Goal: Task Accomplishment & Management: Complete application form

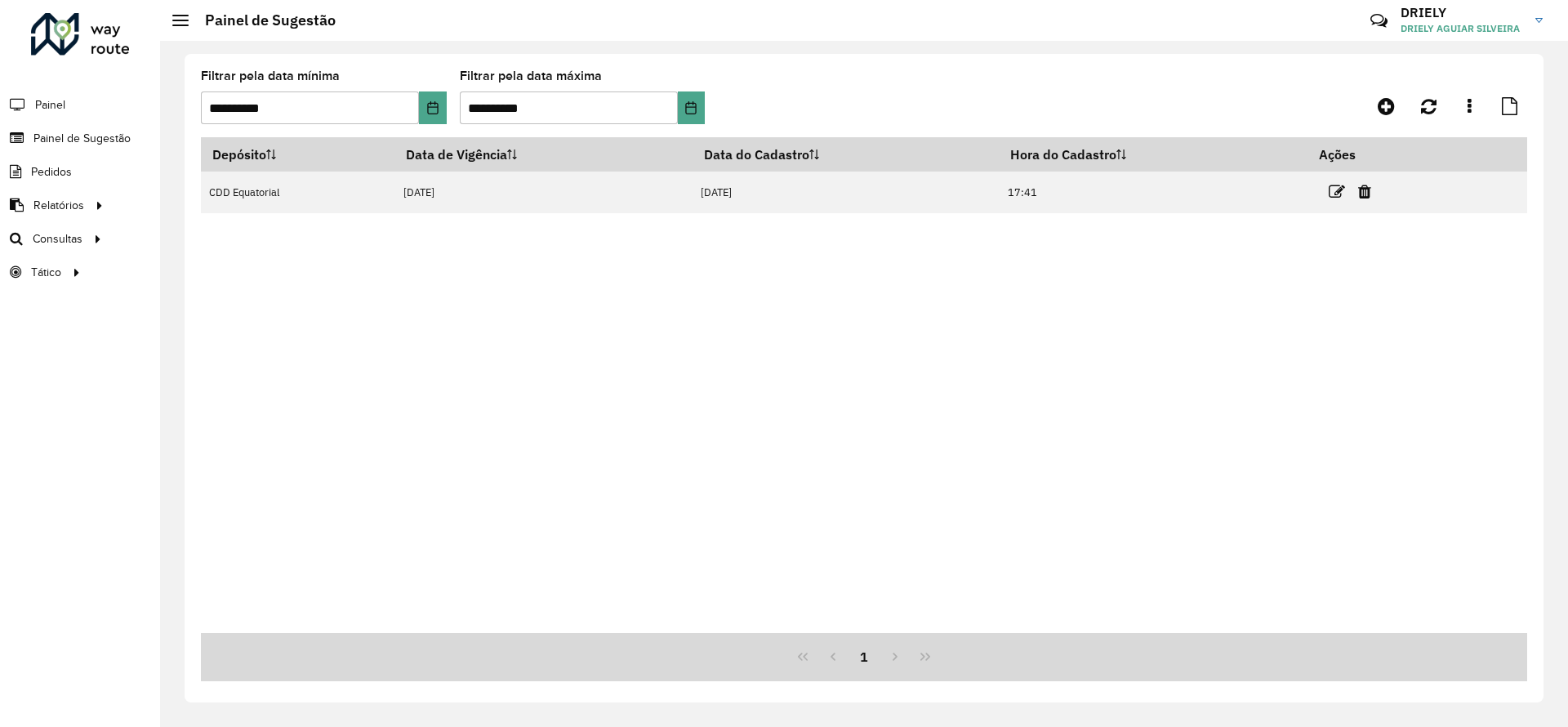
click at [116, 139] on span "Painel de Sugestão" at bounding box center [81, 138] width 97 height 18
click at [444, 98] on button "Choose Date" at bounding box center [432, 107] width 27 height 32
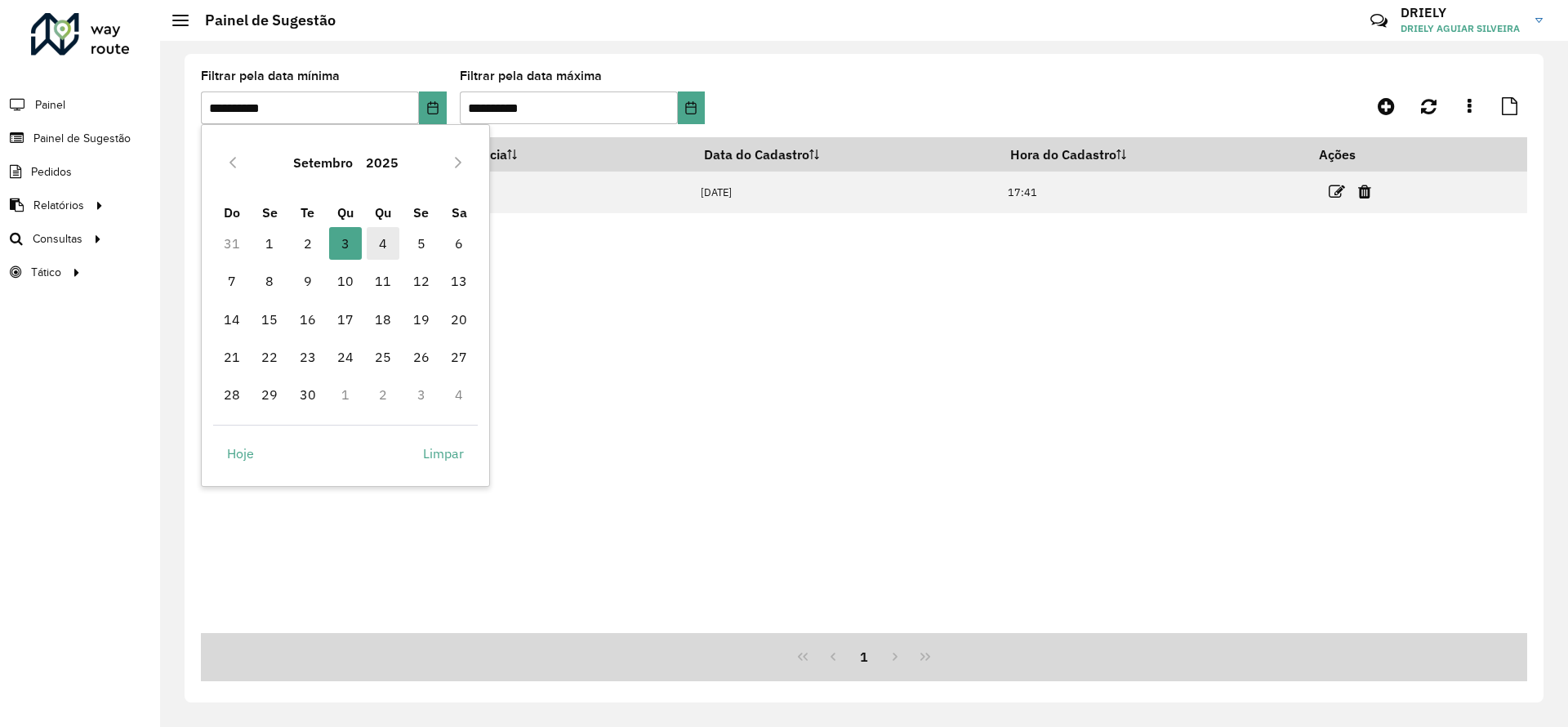
click at [378, 243] on span "4" at bounding box center [383, 243] width 32 height 32
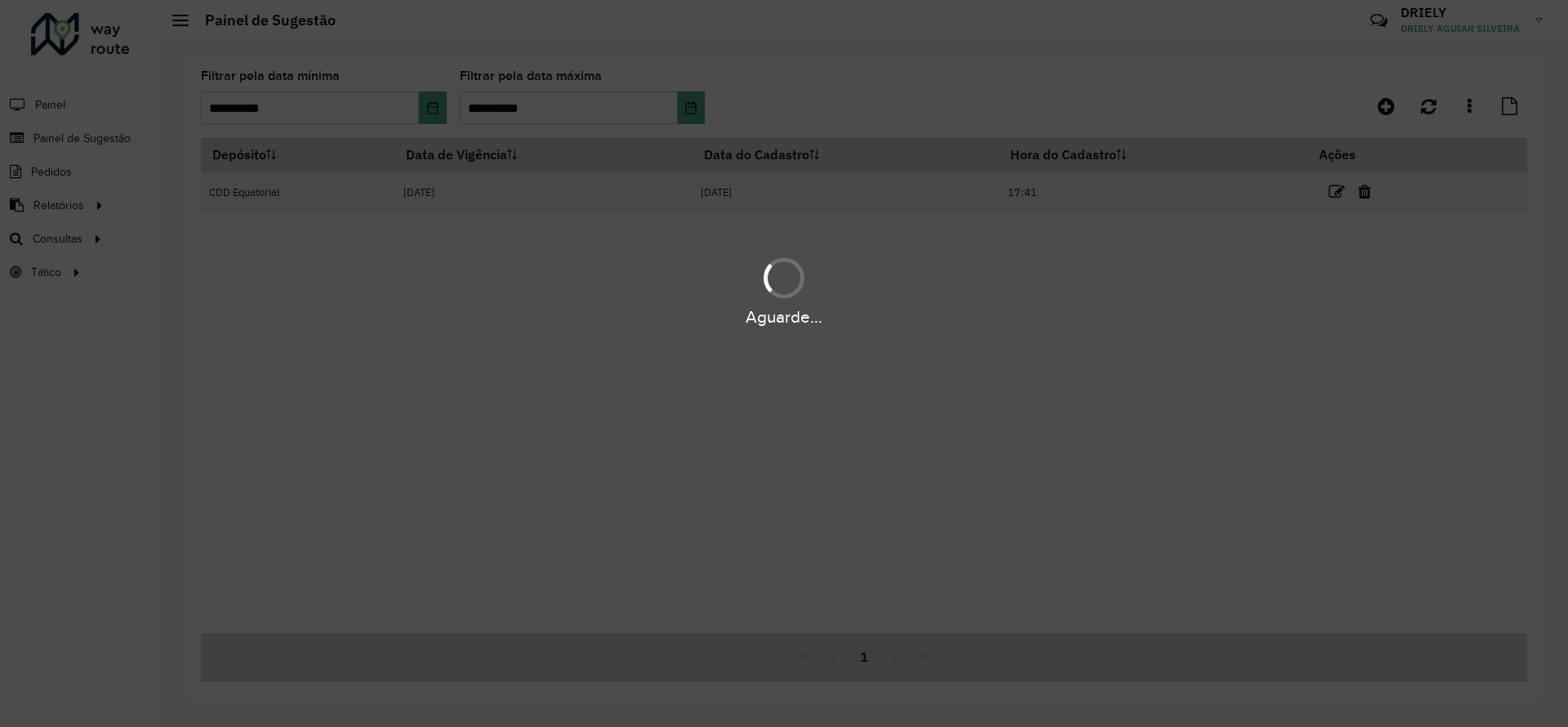
click at [378, 243] on div "Aguarde..." at bounding box center [784, 364] width 1568 height 727
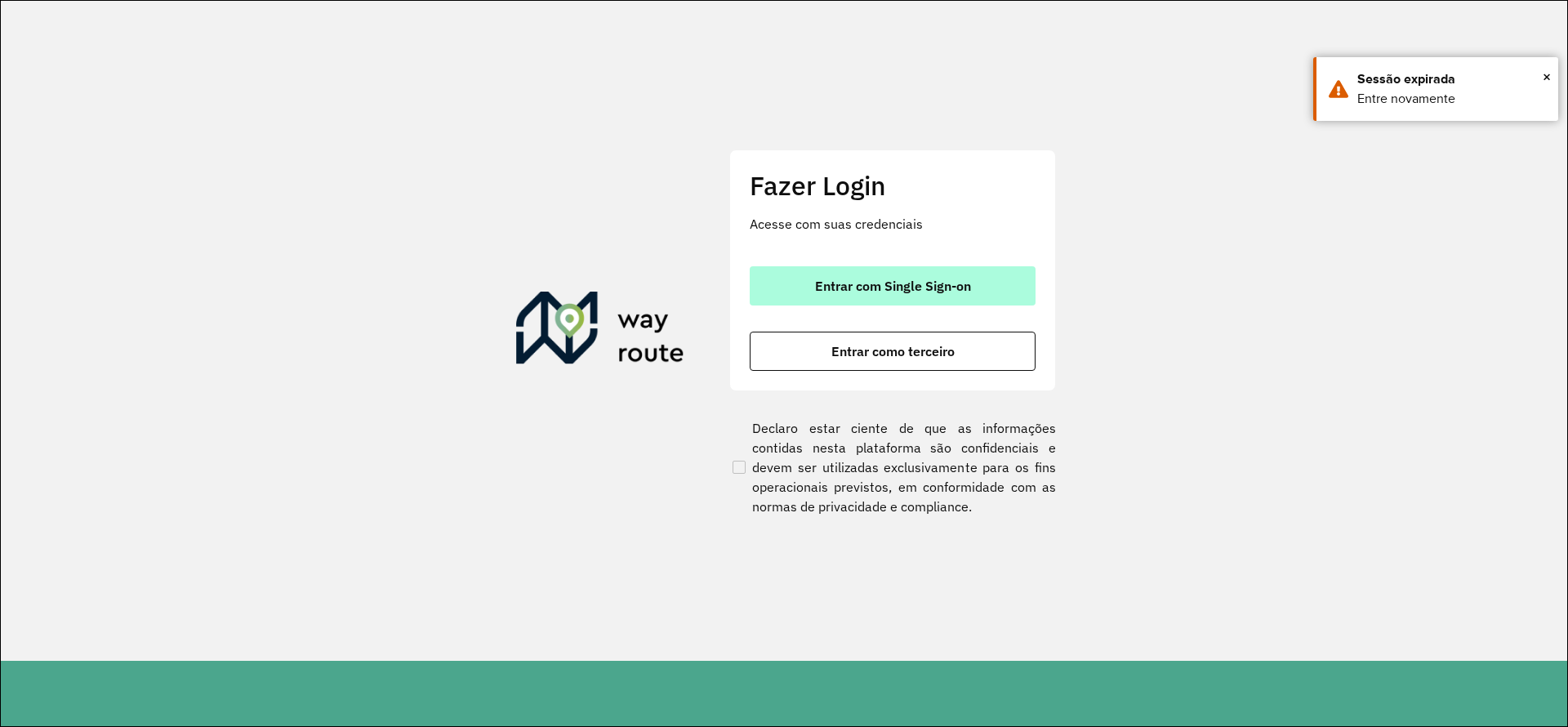
click at [897, 279] on span "Entrar com Single Sign-on" at bounding box center [893, 286] width 156 height 13
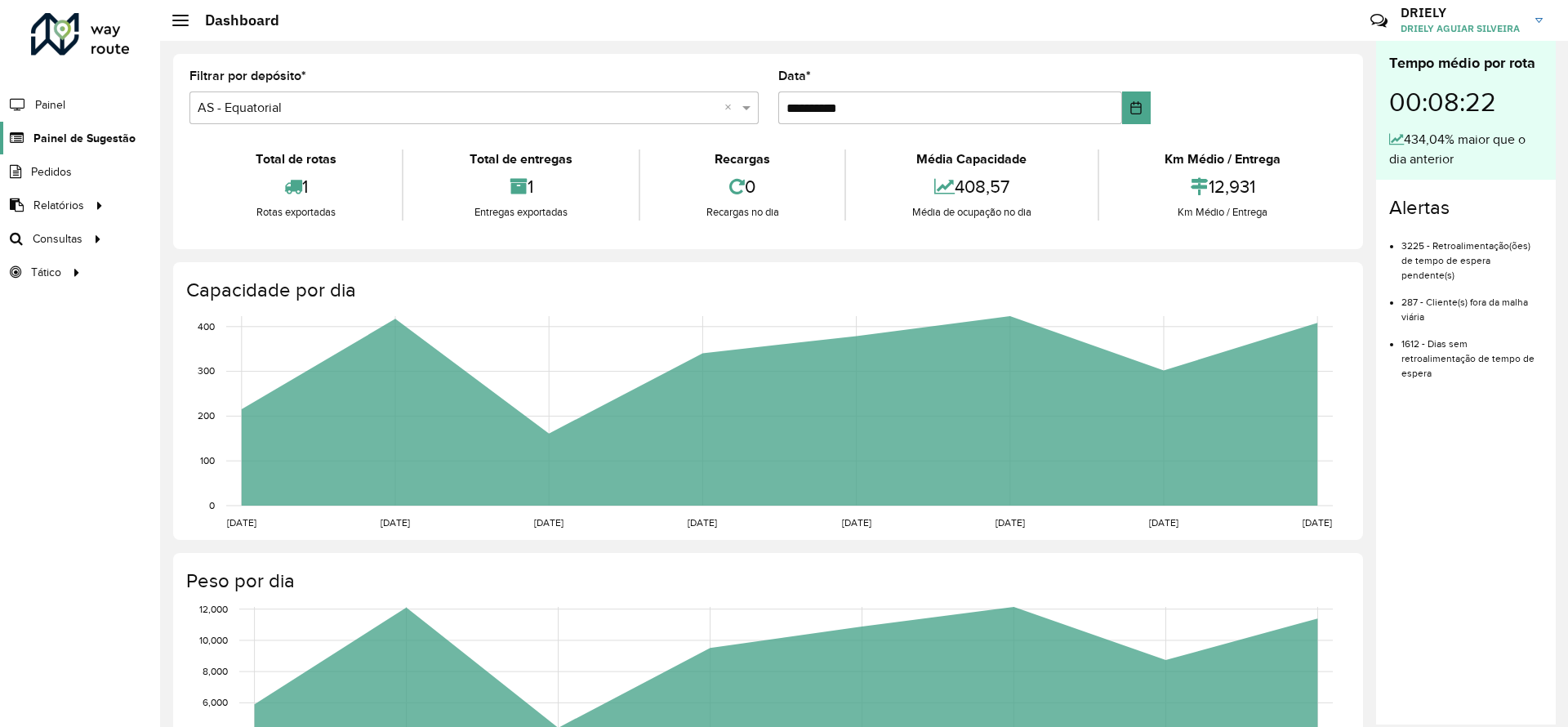
click at [73, 130] on span "Painel de Sugestão" at bounding box center [84, 138] width 102 height 18
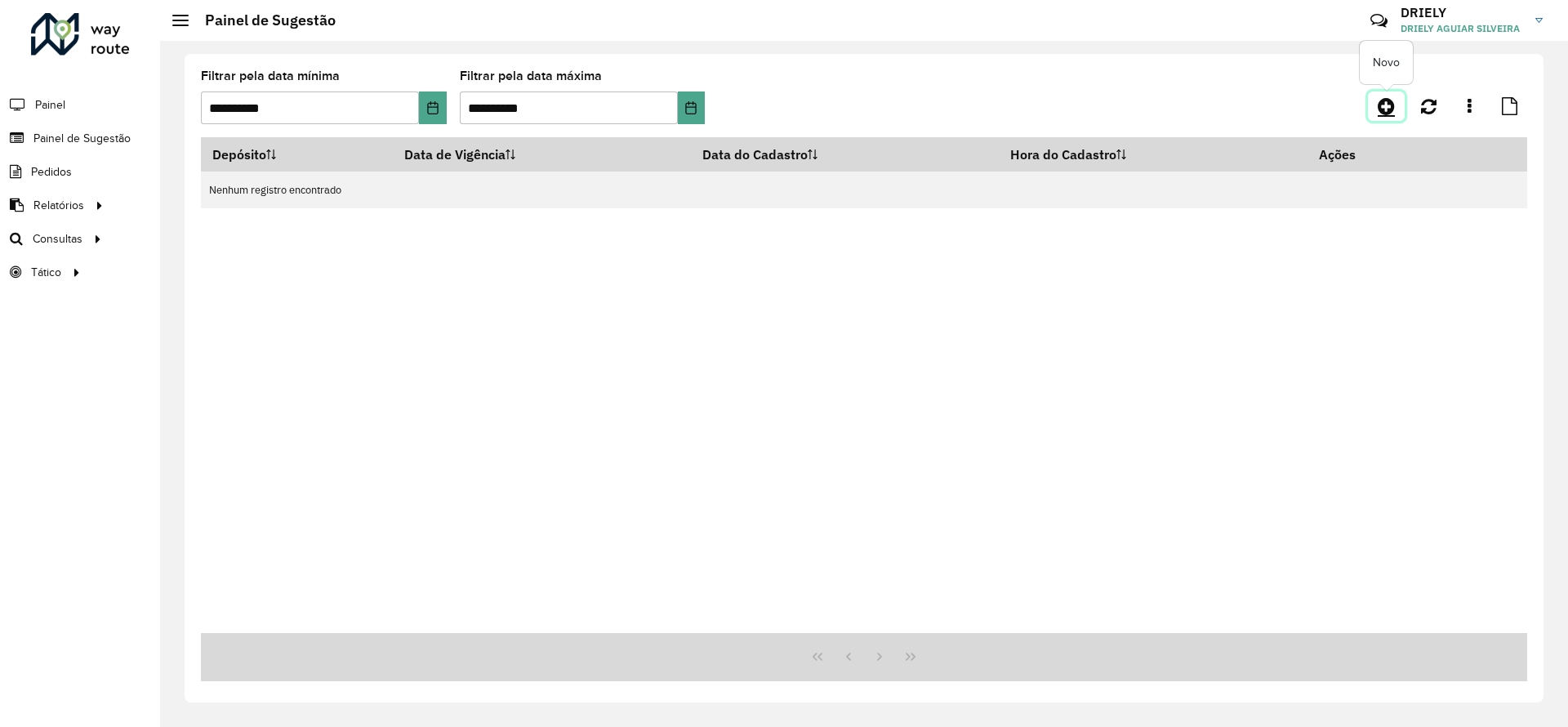
click at [1394, 106] on icon at bounding box center [1387, 106] width 18 height 19
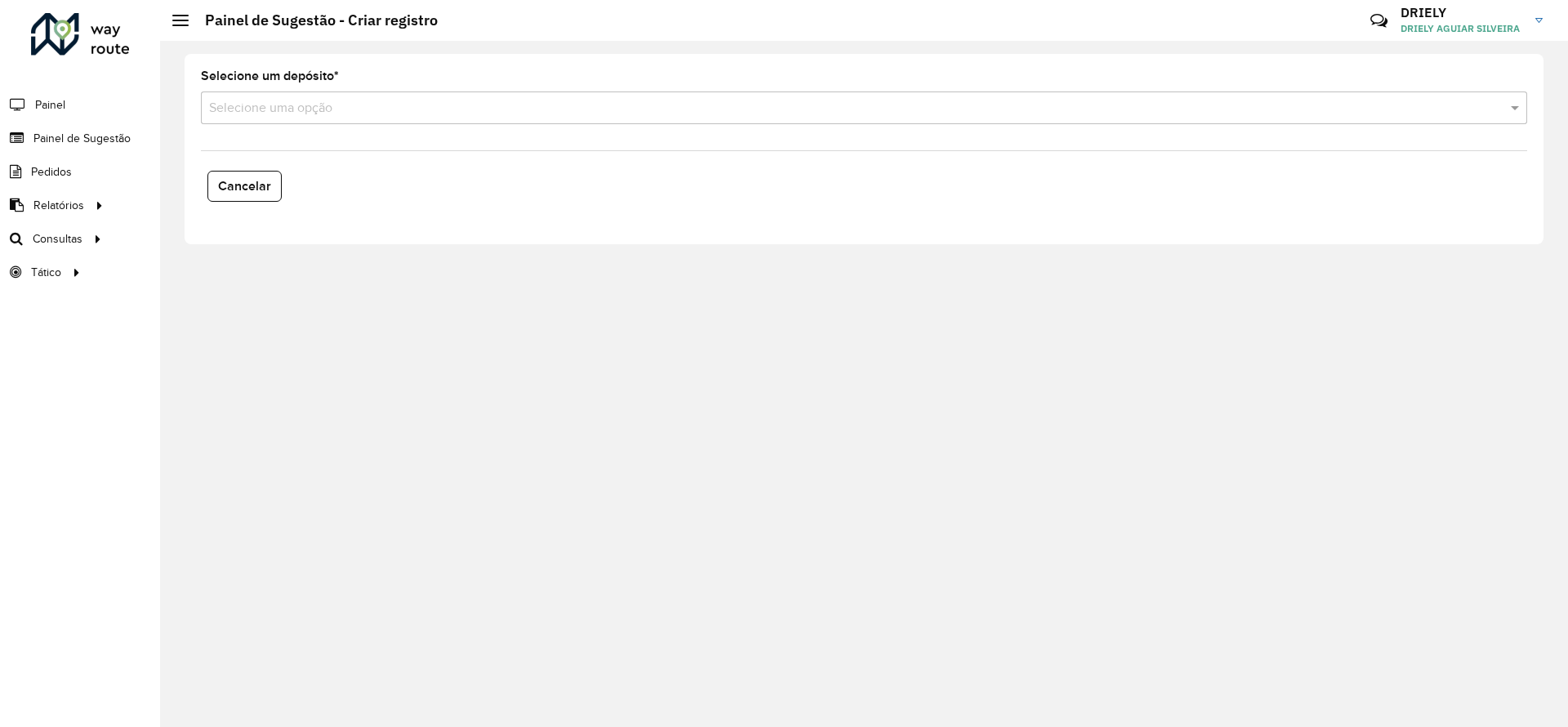
click at [349, 108] on input "text" at bounding box center [848, 109] width 1277 height 19
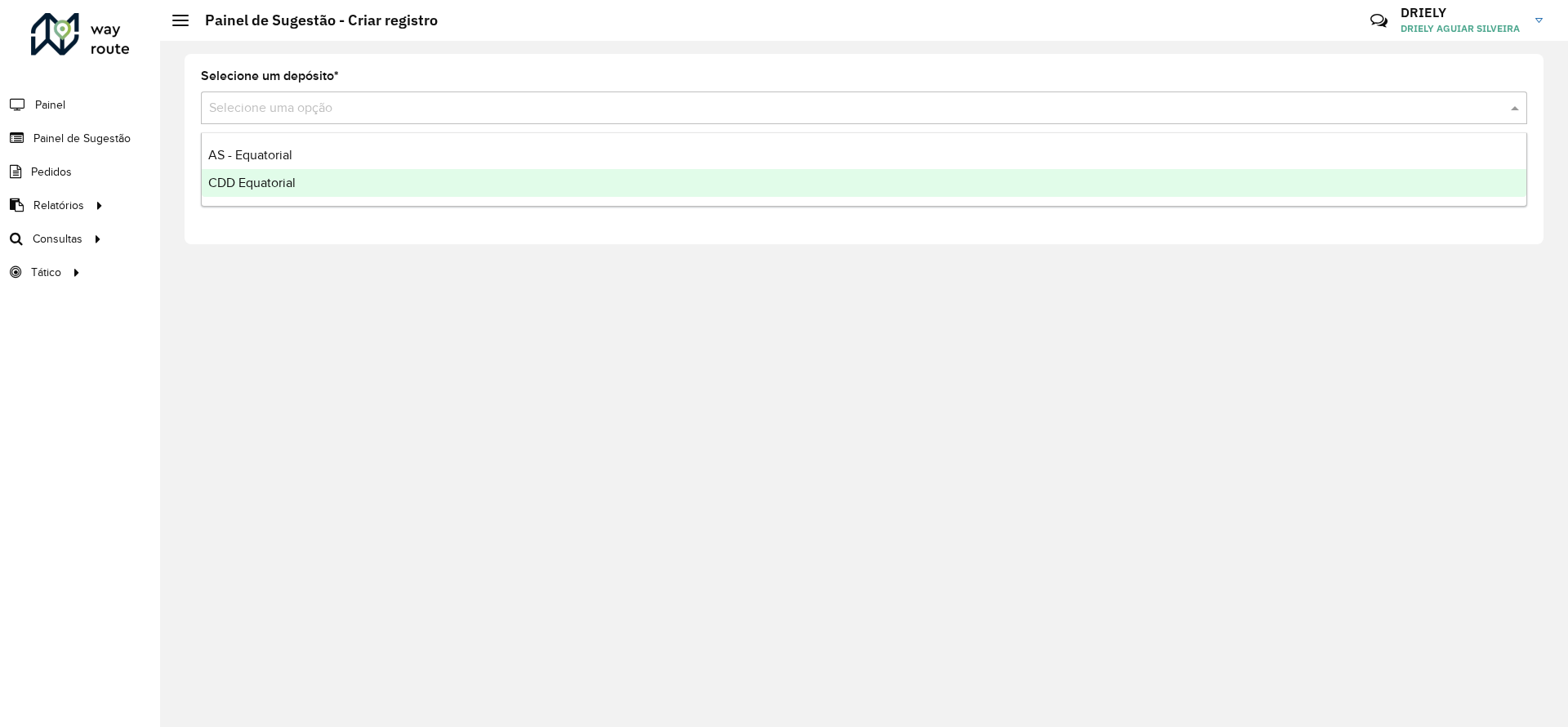
click at [289, 187] on span "CDD Equatorial" at bounding box center [252, 182] width 88 height 14
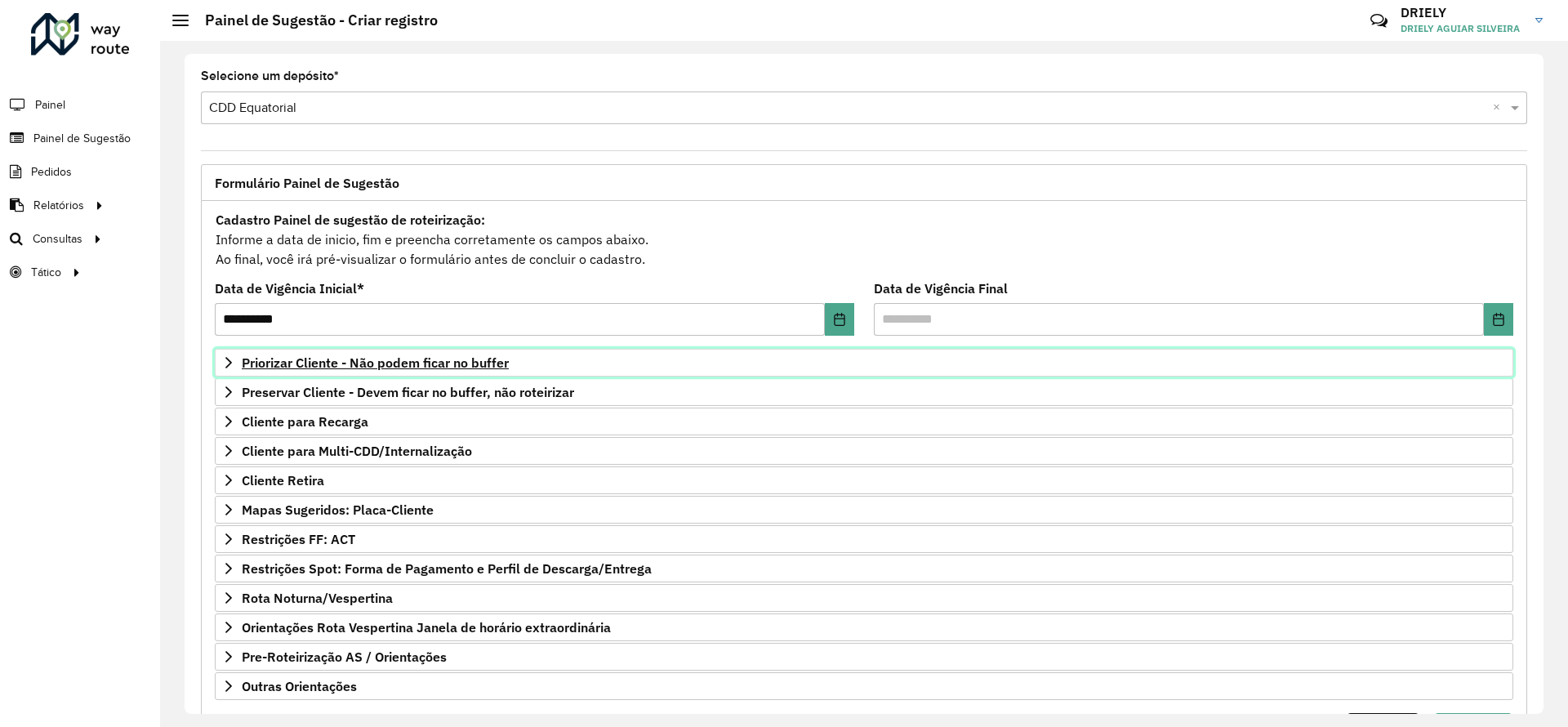
click at [409, 364] on span "Priorizar Cliente - Não podem ficar no buffer" at bounding box center [375, 362] width 267 height 13
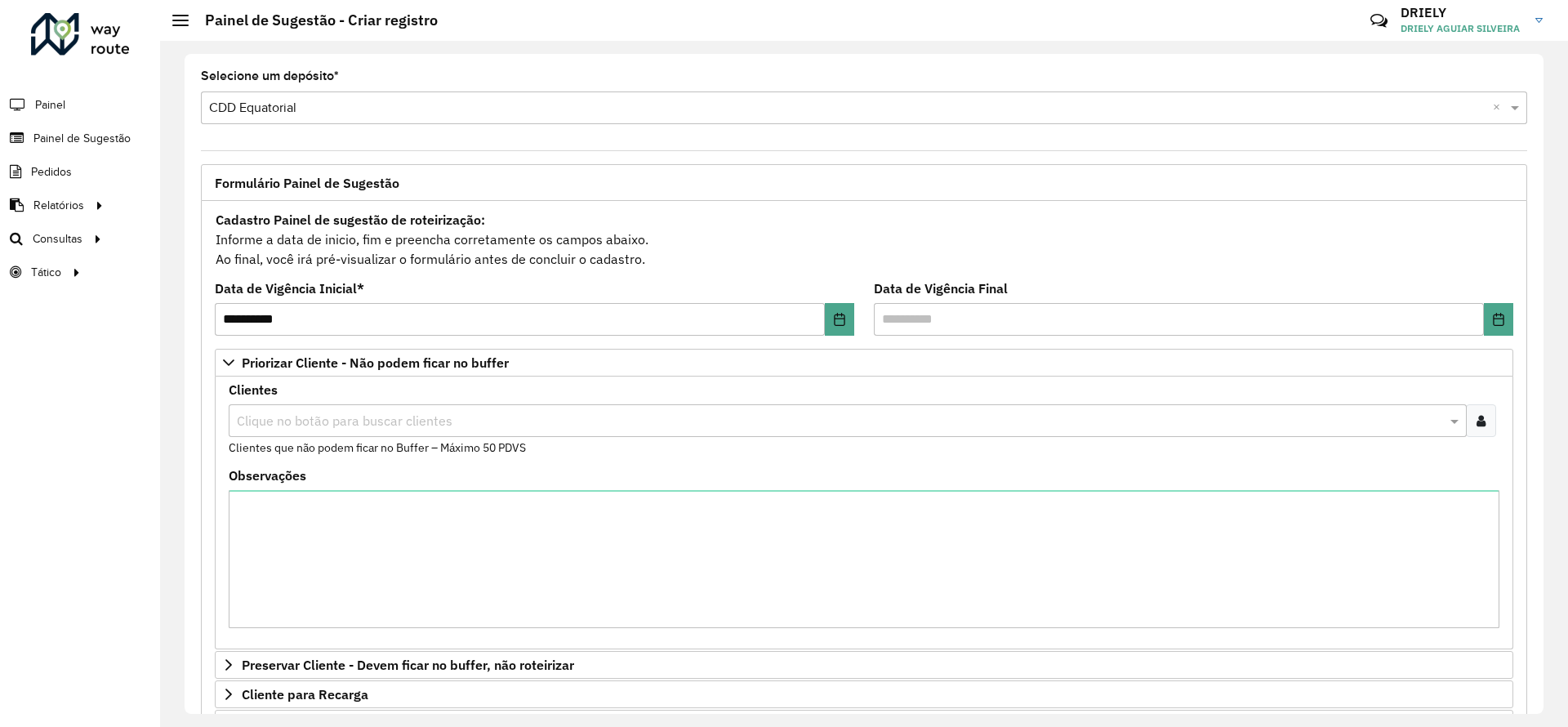
click at [1476, 420] on icon at bounding box center [1480, 420] width 9 height 13
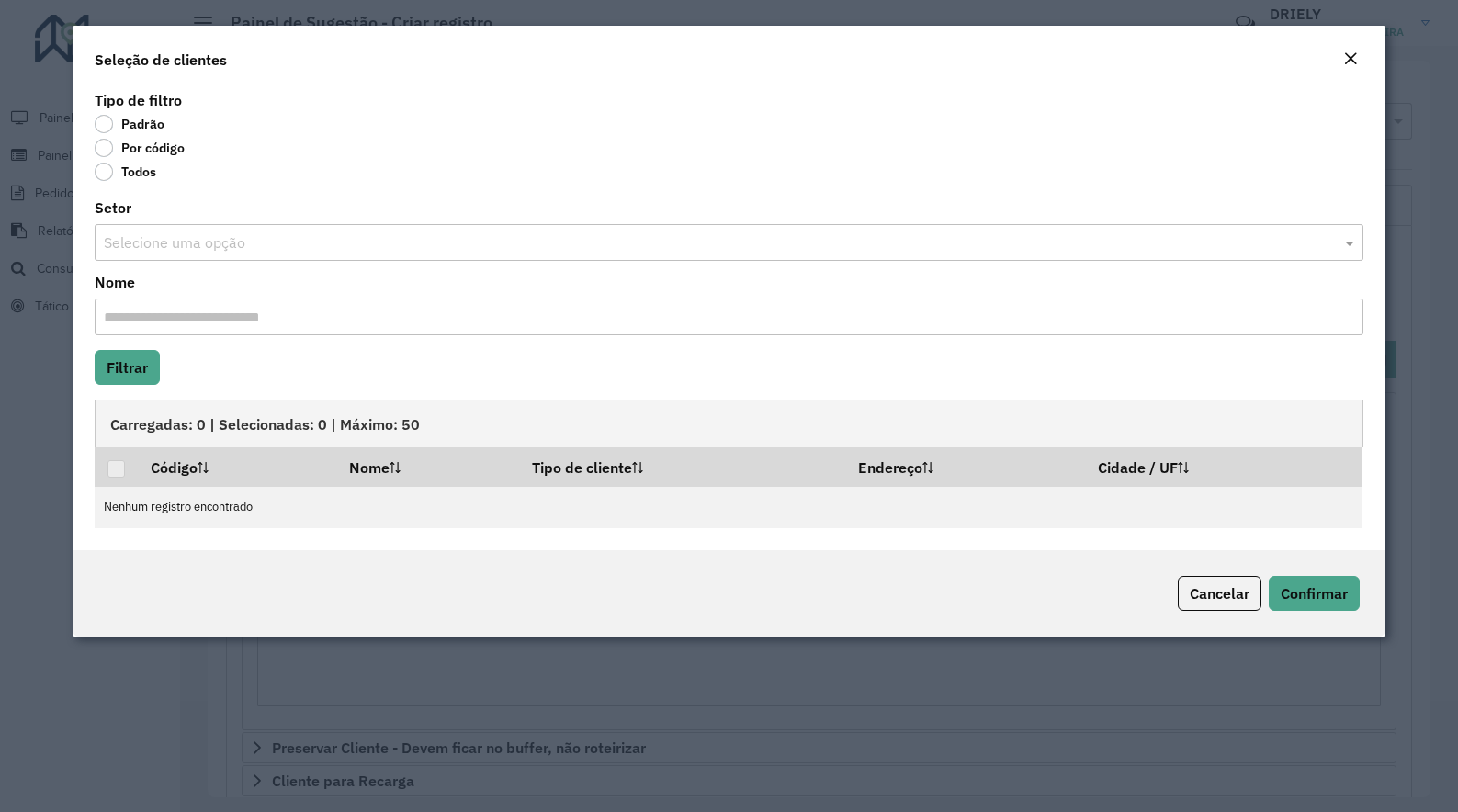
click at [116, 154] on label "Por código" at bounding box center [139, 148] width 90 height 19
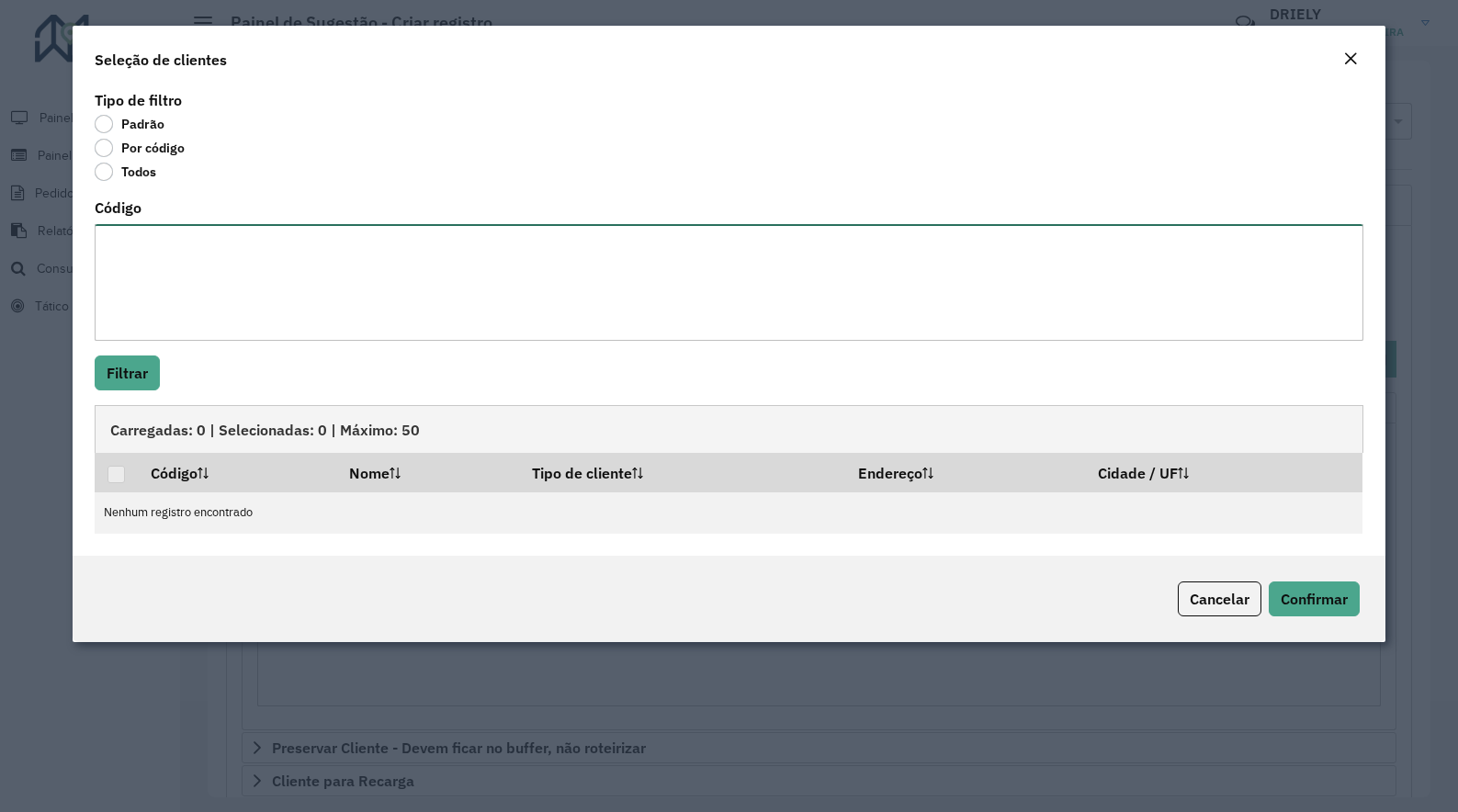
click at [213, 245] on textarea "Código" at bounding box center [729, 282] width 1268 height 116
paste textarea "***** **** ***** ***** ***** ***** ***** ***** *****"
paste textarea "****** ***** ***** ***** **** *****"
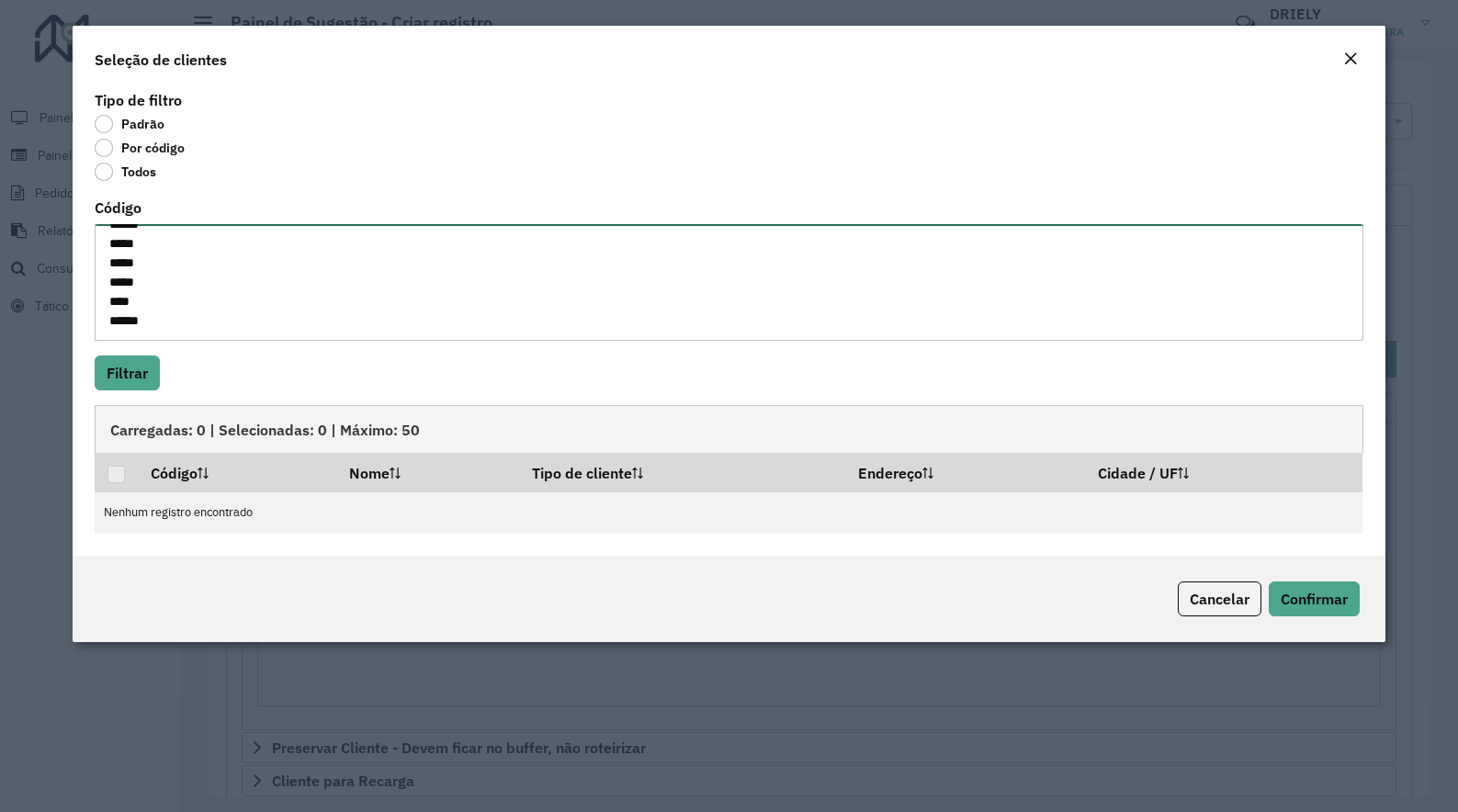
paste textarea "***** ***** ***** ***** ***** ***** ***** *****"
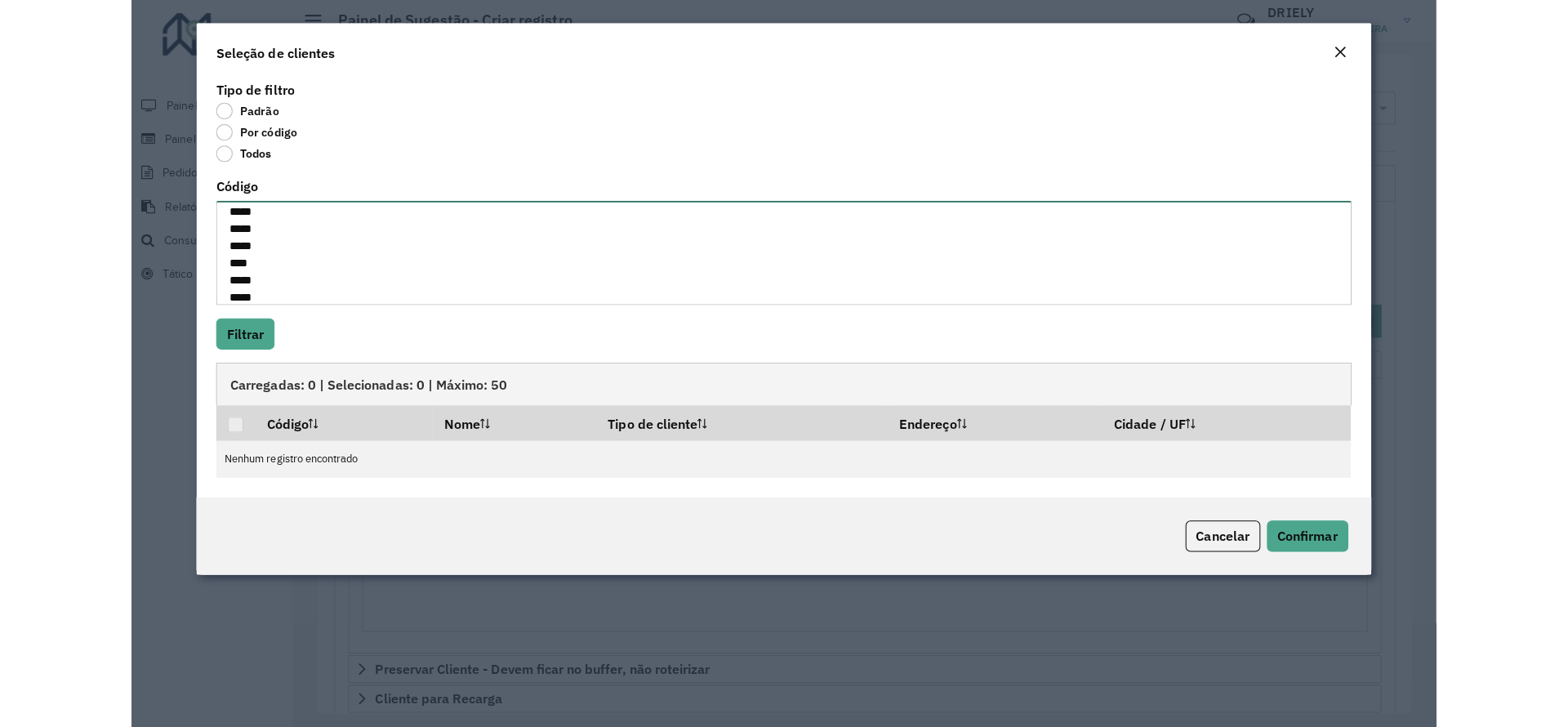
scroll to position [298, 0]
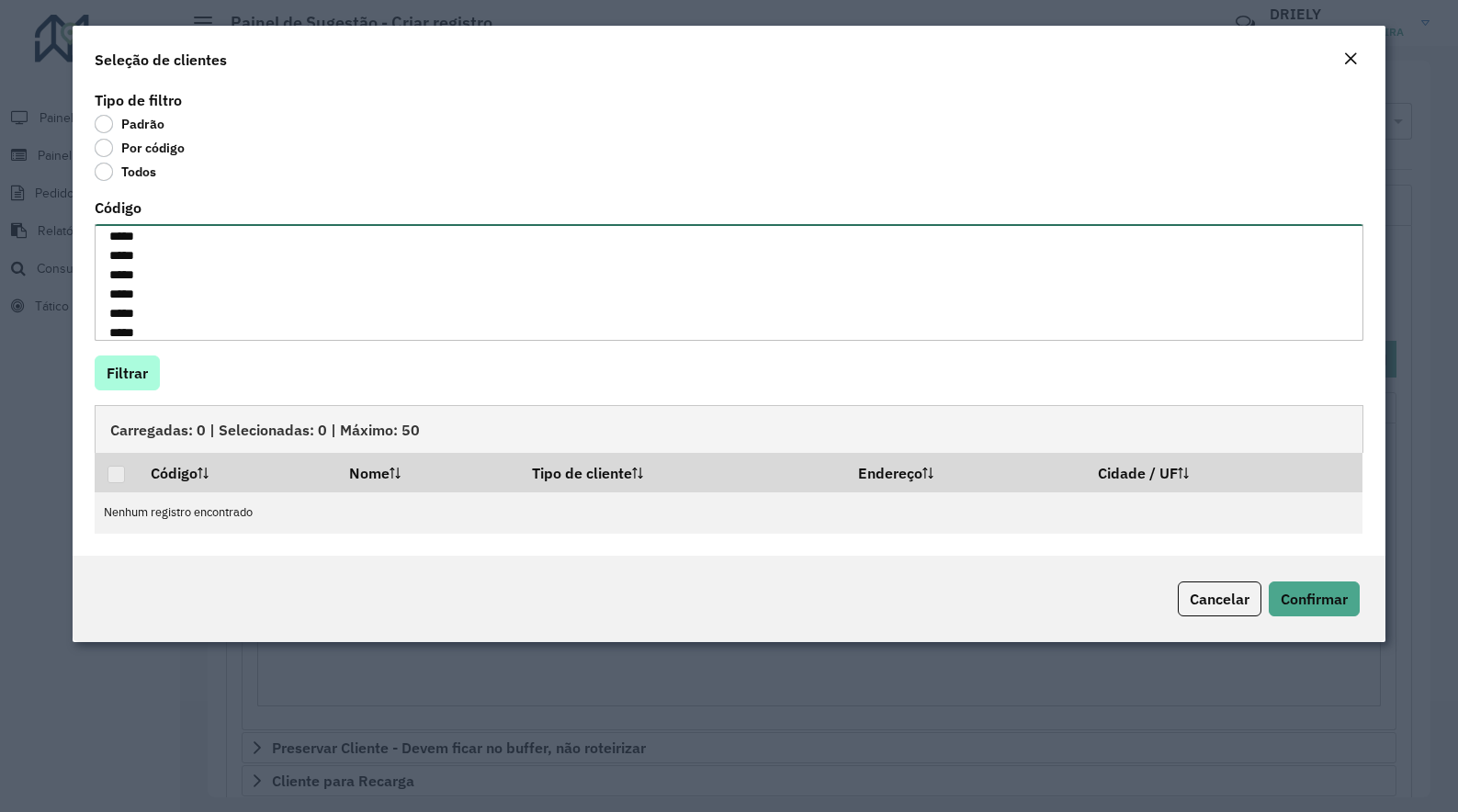
type textarea "***** **** ***** ***** ***** ***** ***** ***** ***** ****** ***** ***** ***** *…"
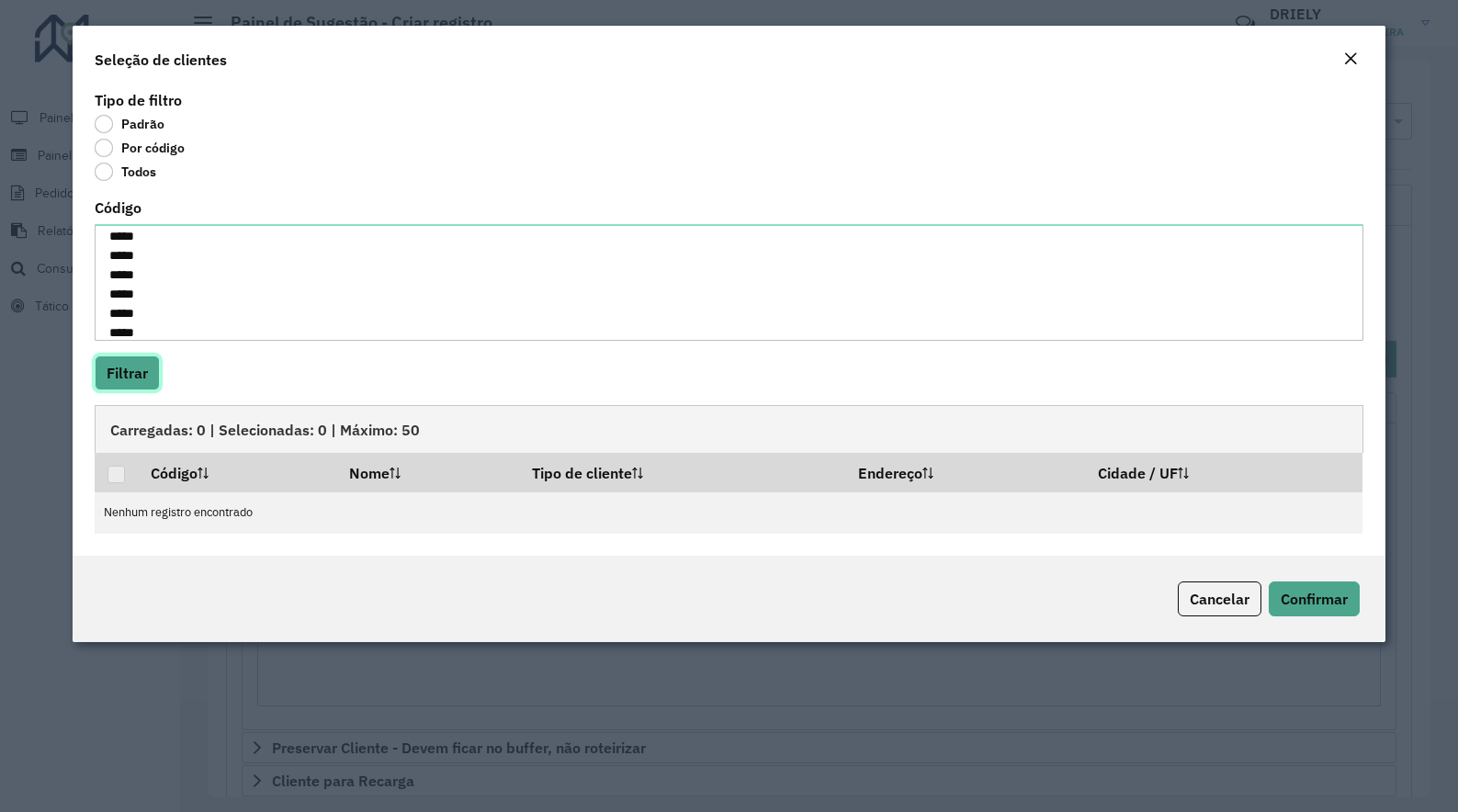
click at [139, 374] on button "Filtrar" at bounding box center [127, 372] width 65 height 34
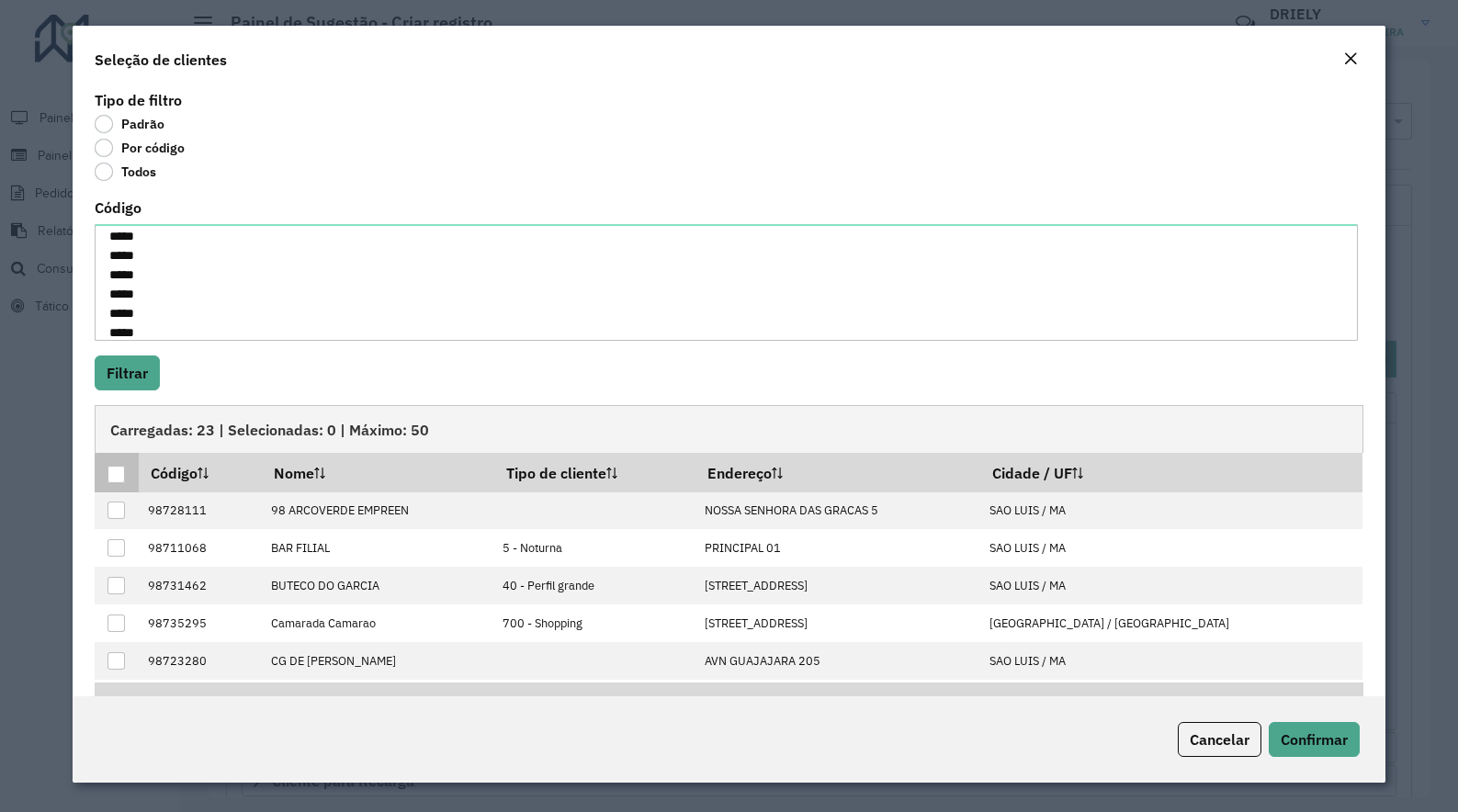
click at [116, 481] on div at bounding box center [116, 475] width 18 height 18
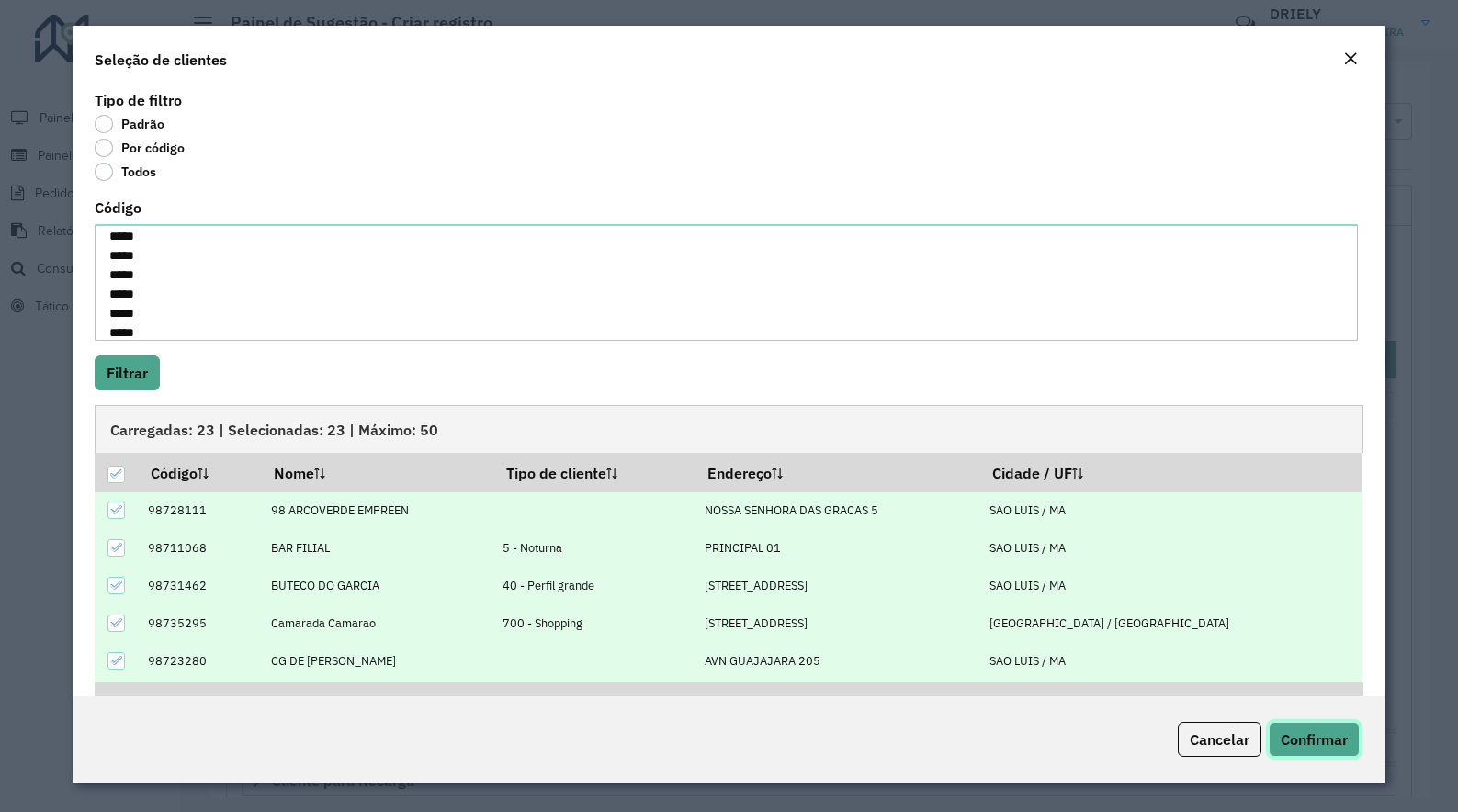
click at [1317, 735] on span "Confirmar" at bounding box center [1314, 739] width 67 height 19
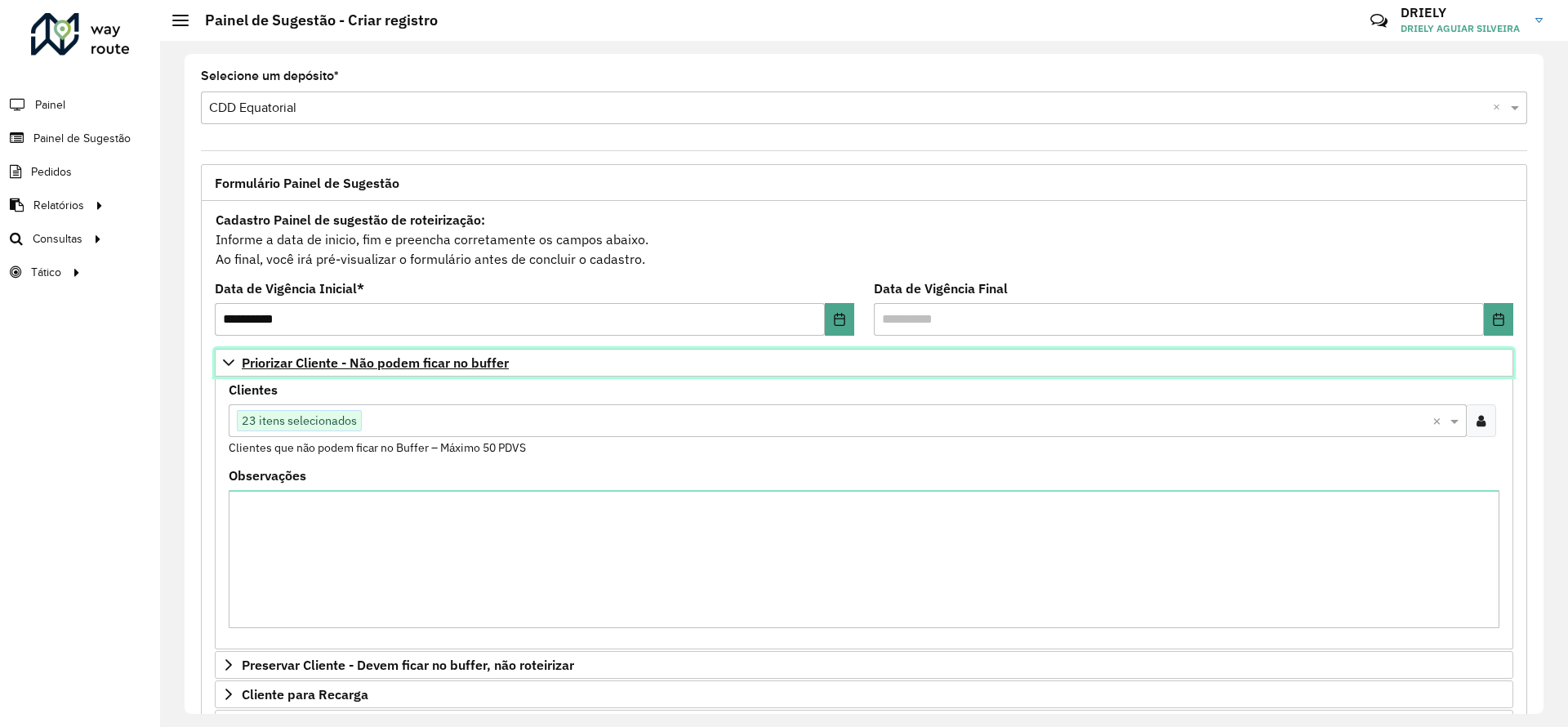
click at [385, 357] on span "Priorizar Cliente - Não podem ficar no buffer" at bounding box center [375, 362] width 267 height 13
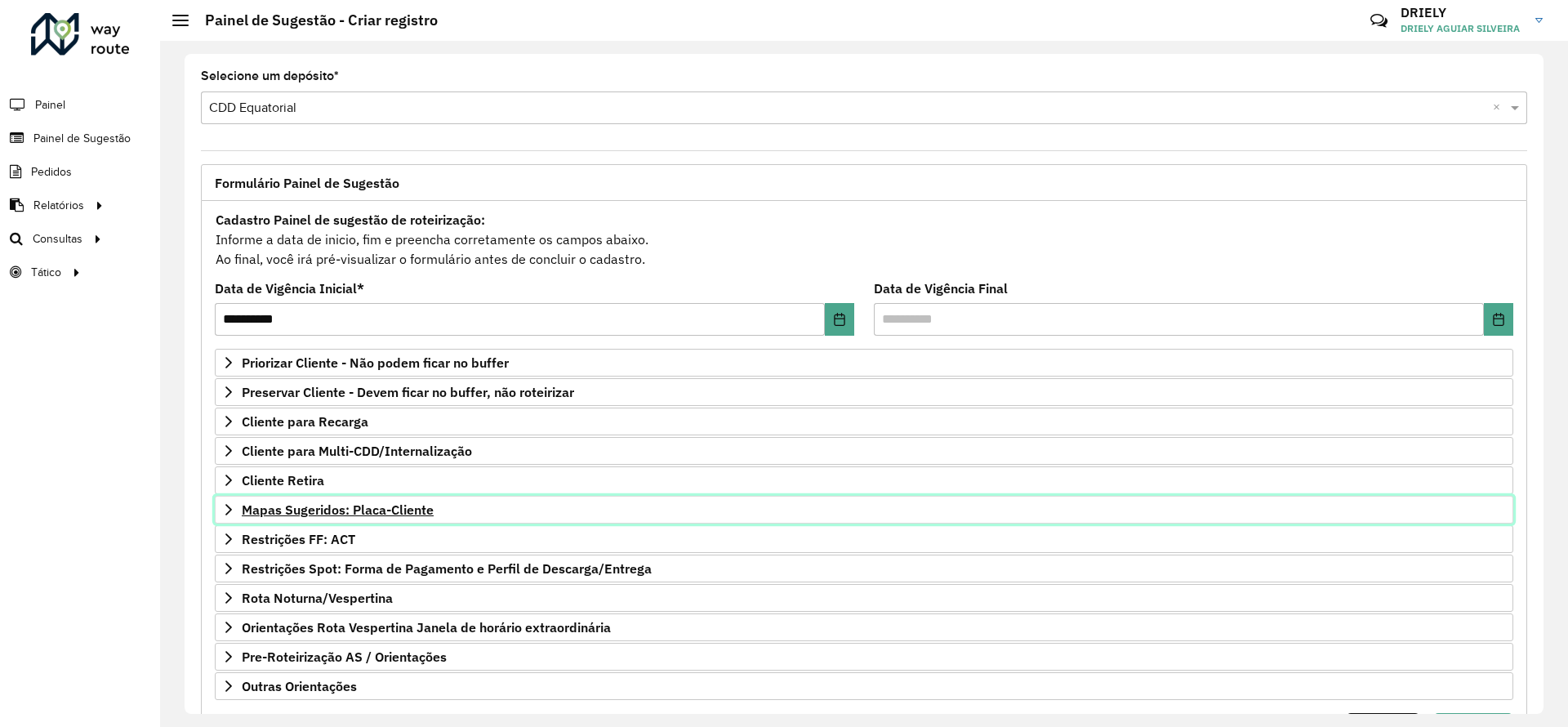
click at [391, 519] on link "Mapas Sugeridos: Placa-Cliente" at bounding box center [864, 510] width 1298 height 28
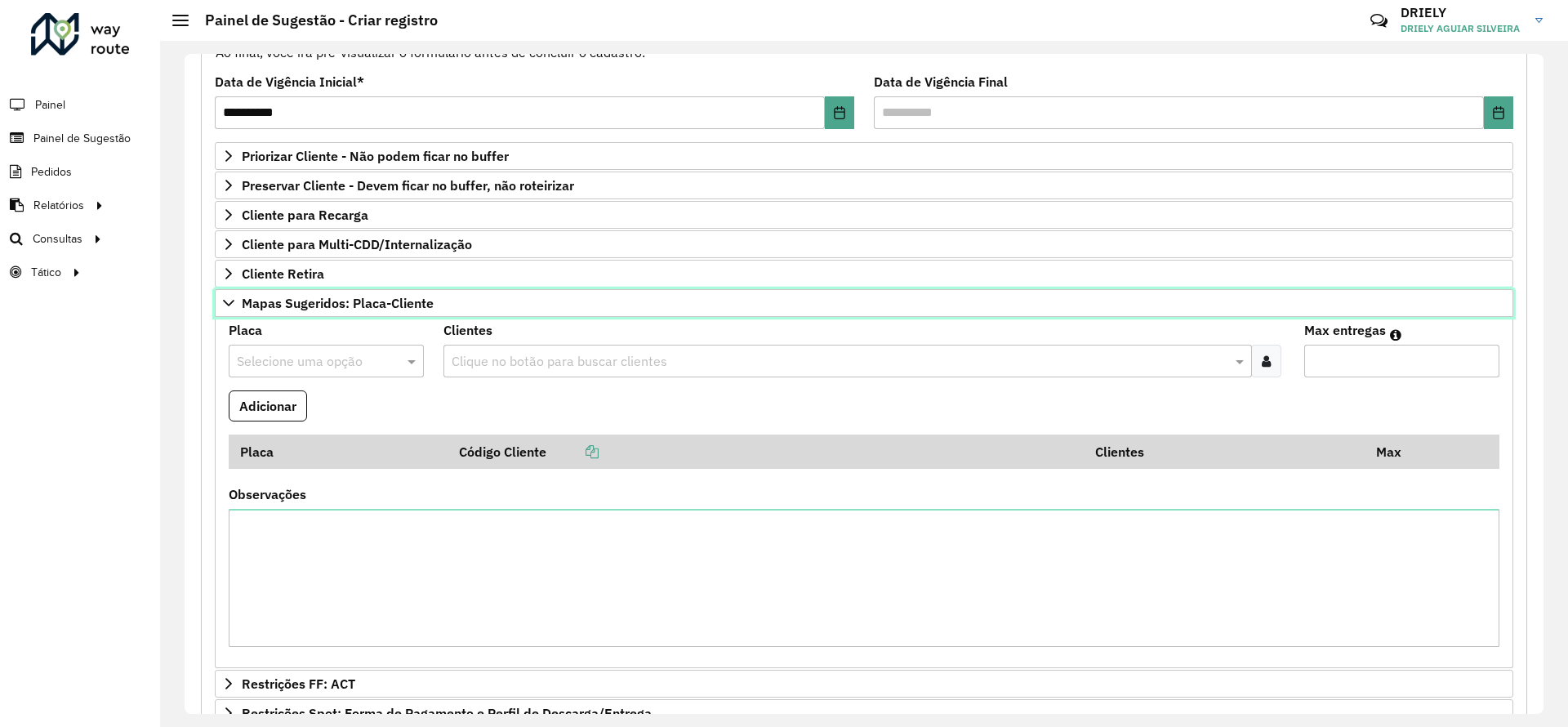
scroll to position [245, 0]
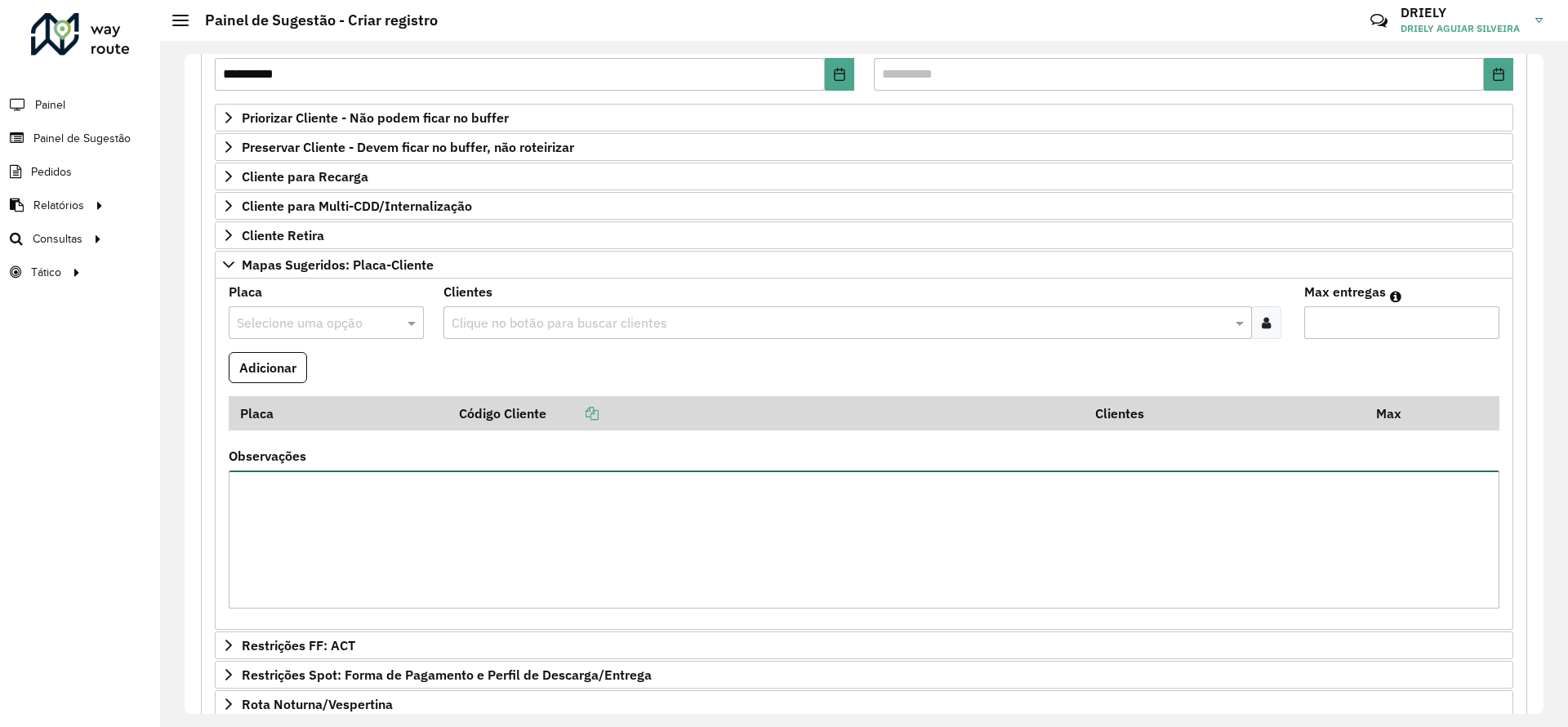
click at [307, 526] on textarea "Observações" at bounding box center [864, 540] width 1270 height 138
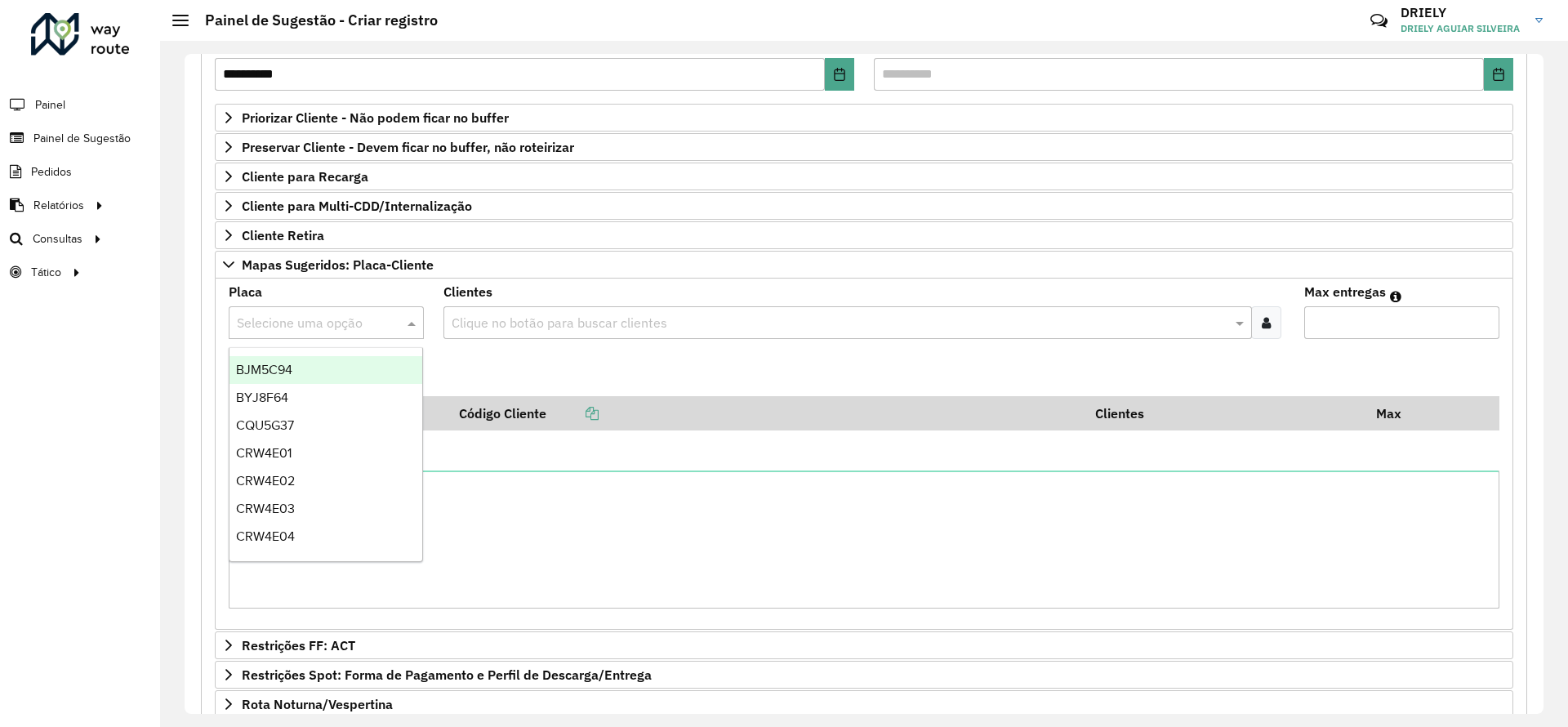
click at [306, 314] on input "text" at bounding box center [309, 323] width 146 height 19
type input "***"
click at [276, 361] on div "NHU4G42" at bounding box center [326, 370] width 193 height 28
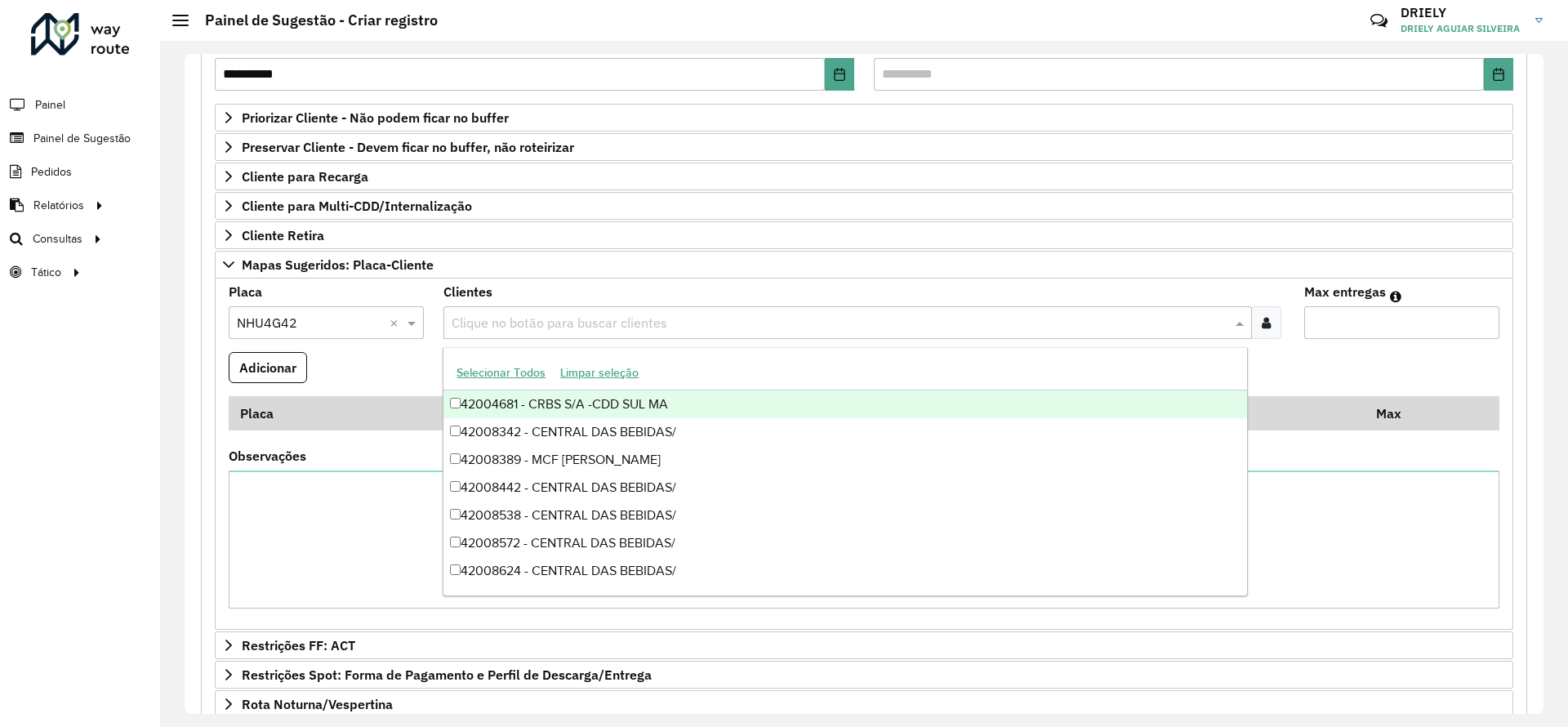
click at [506, 327] on input "text" at bounding box center [839, 323] width 783 height 19
paste input "****"
type input "****"
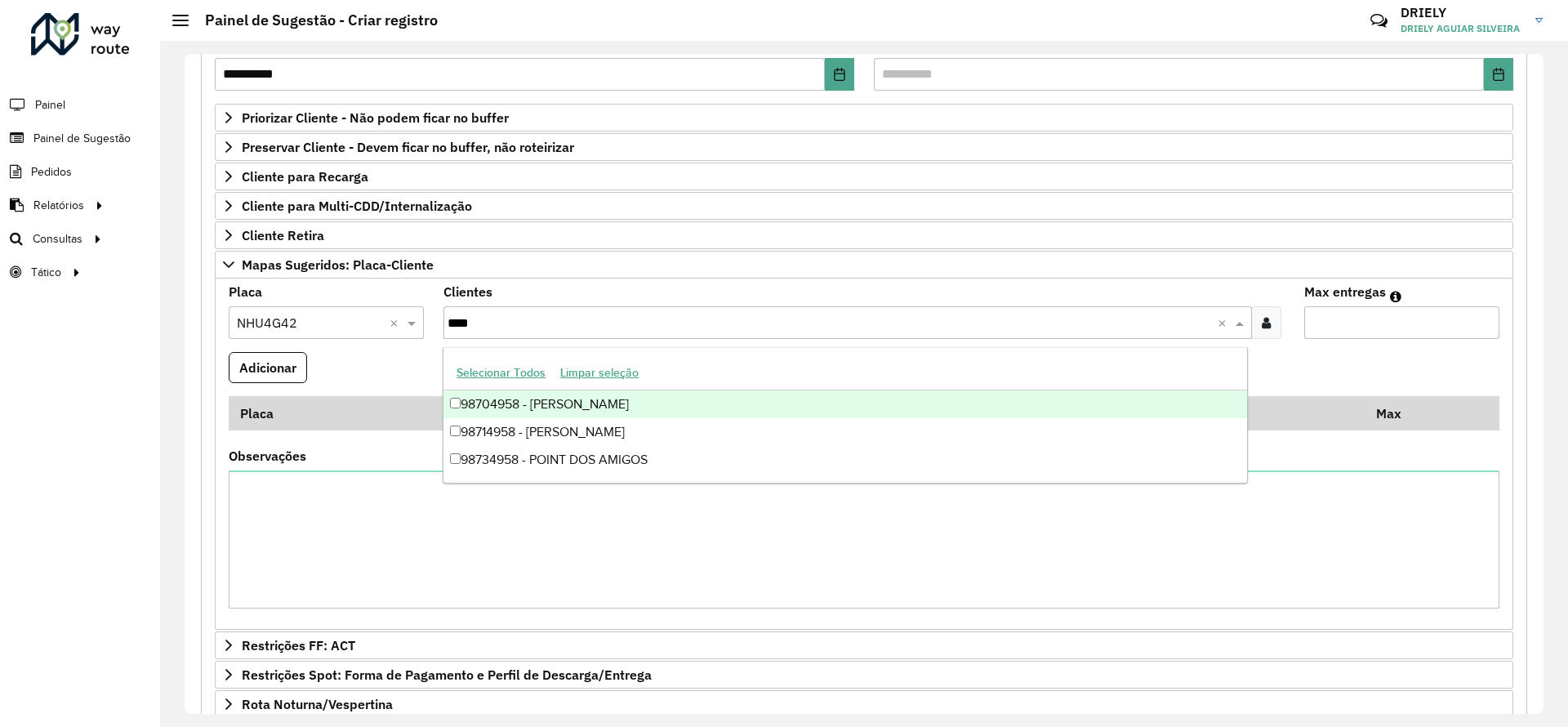
click at [540, 406] on div "98704958 - [PERSON_NAME]" at bounding box center [844, 405] width 802 height 28
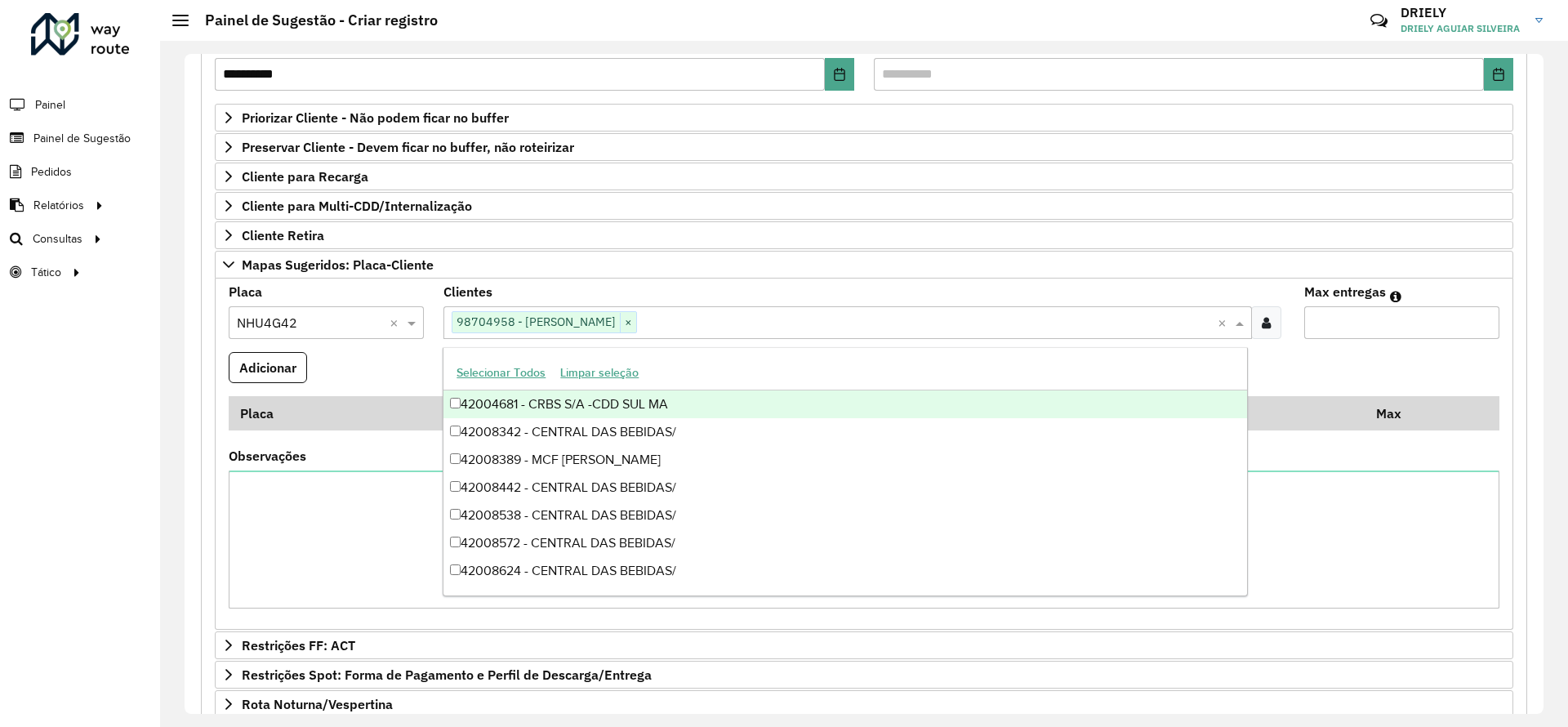
paste input "*****"
type input "*****"
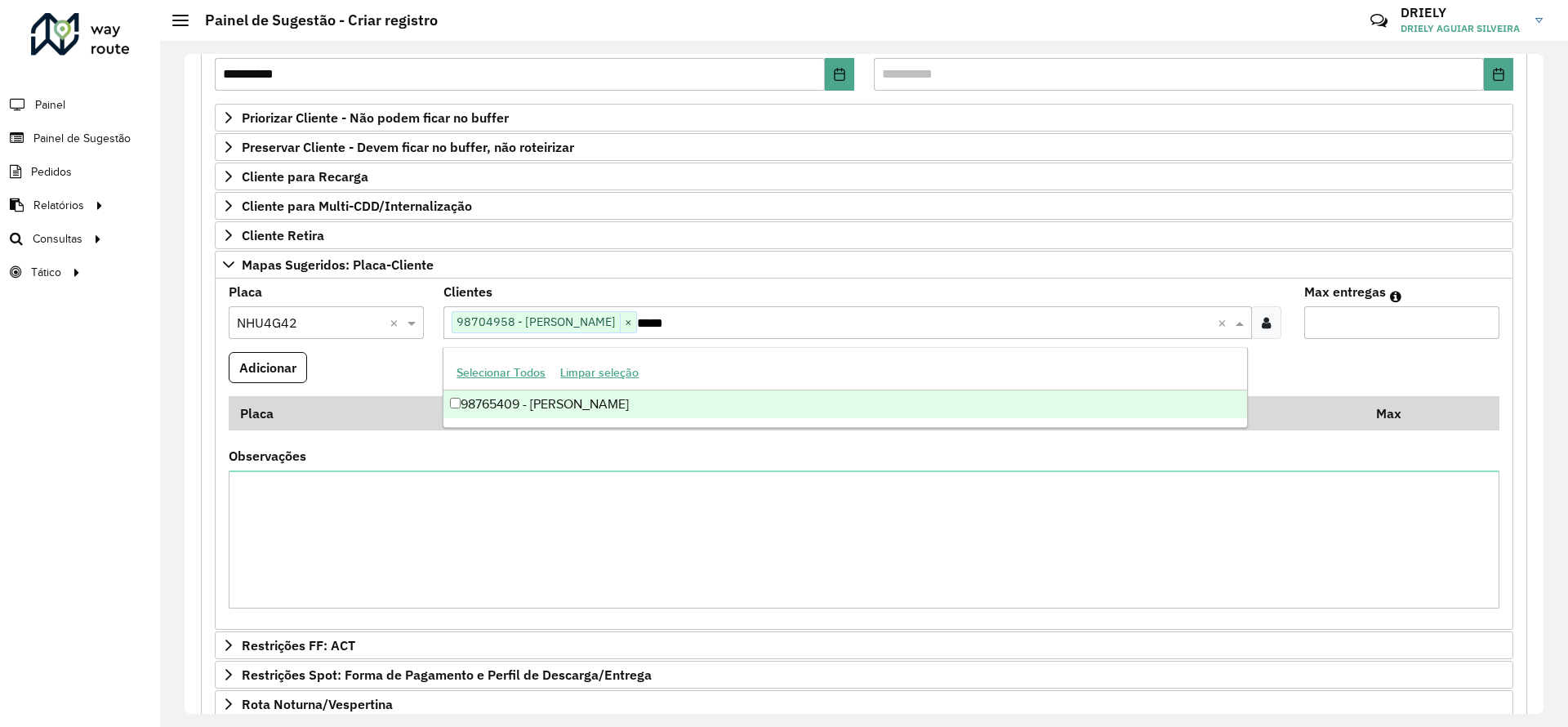
click at [528, 403] on div "98765409 - [PERSON_NAME]" at bounding box center [844, 405] width 802 height 28
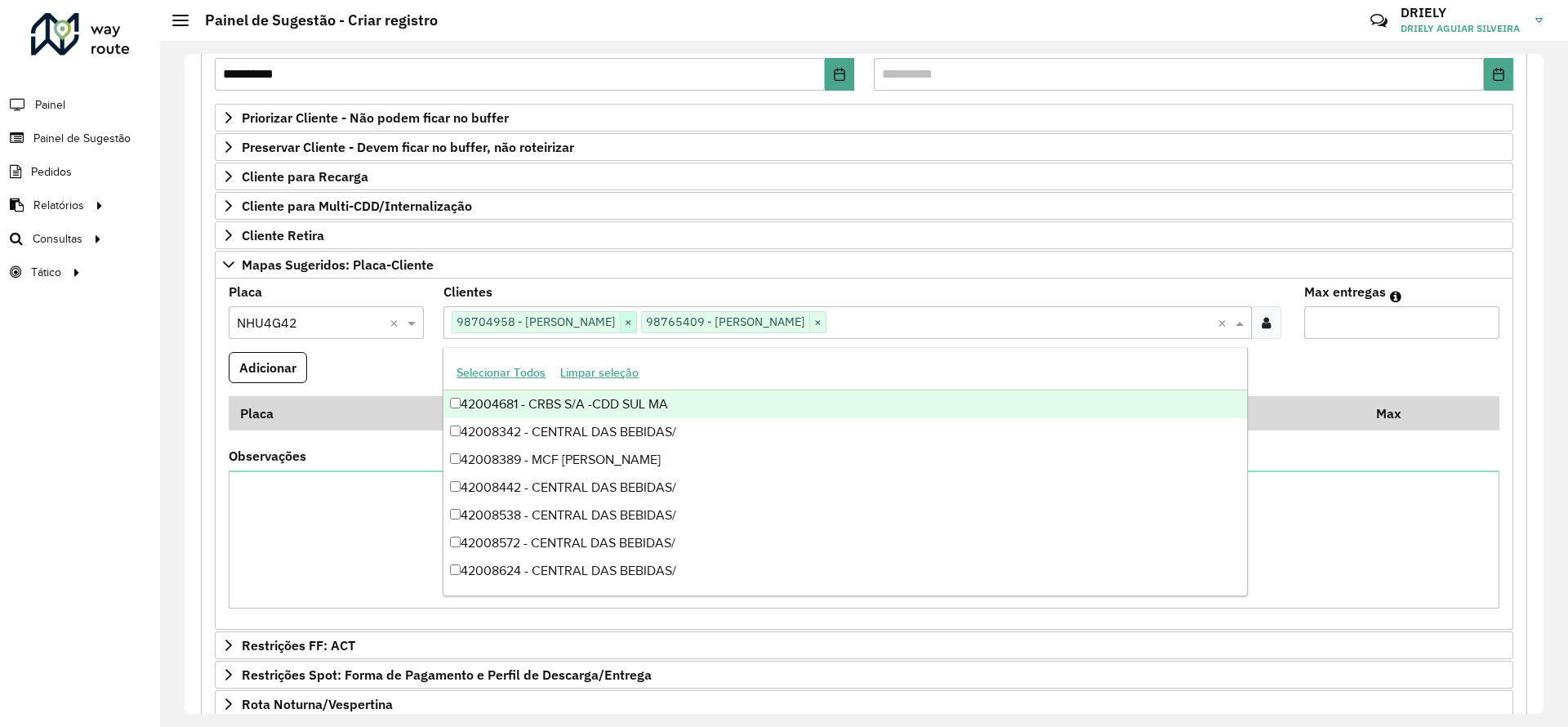
click at [636, 322] on span "×" at bounding box center [627, 322] width 17 height 19
click at [768, 319] on input "text" at bounding box center [927, 323] width 580 height 19
paste input "****"
type input "****"
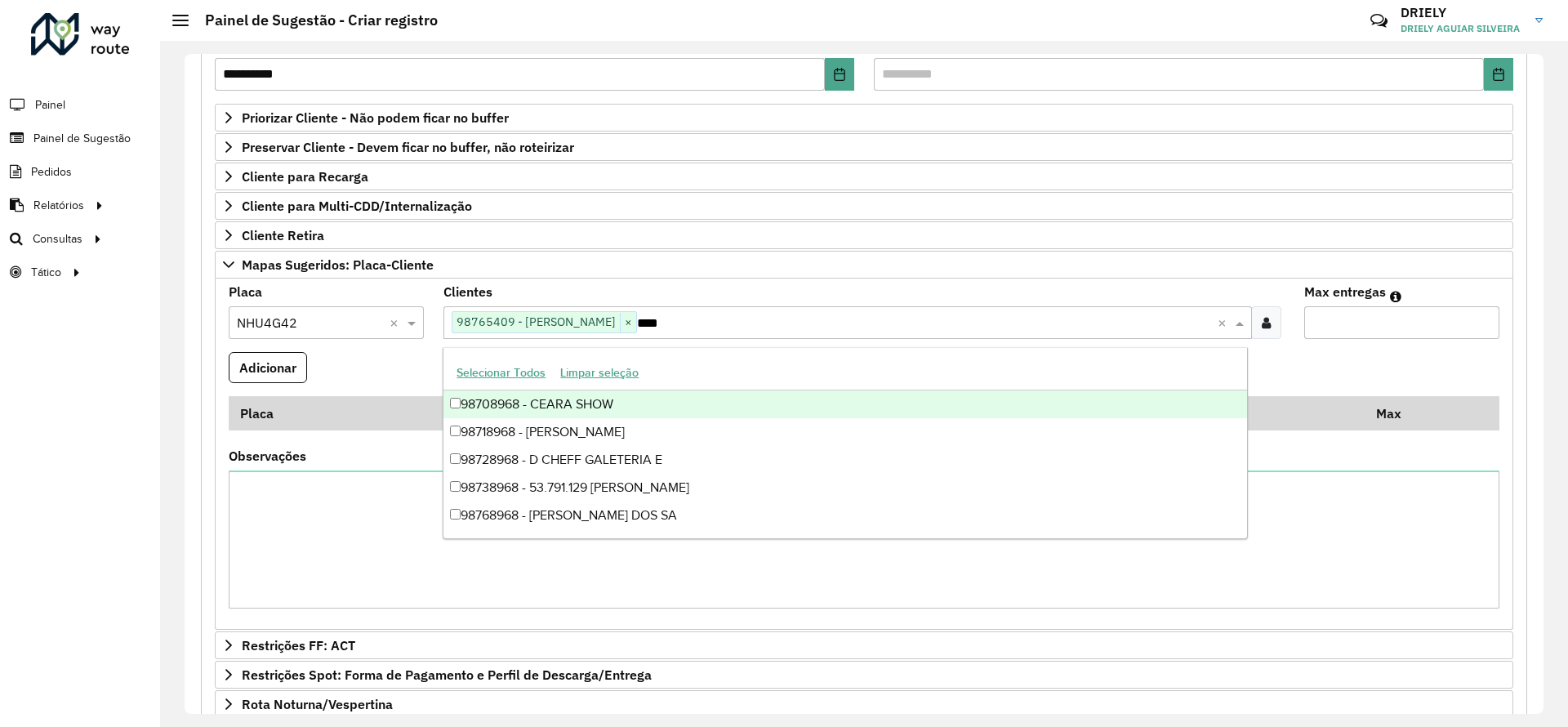
click at [571, 400] on div "98708968 - CEARA SHOW" at bounding box center [844, 405] width 802 height 28
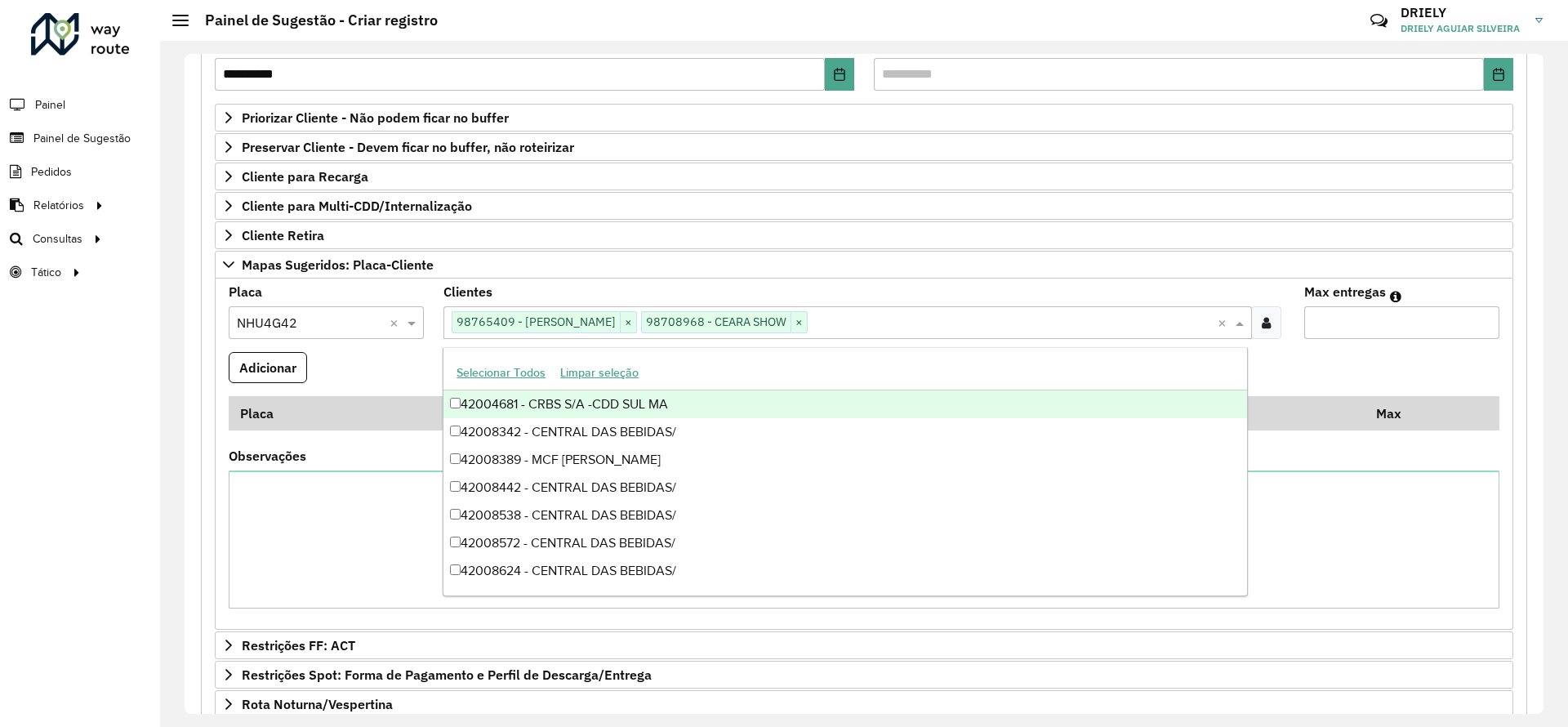
click at [1406, 323] on input "Max entregas" at bounding box center [1402, 322] width 195 height 32
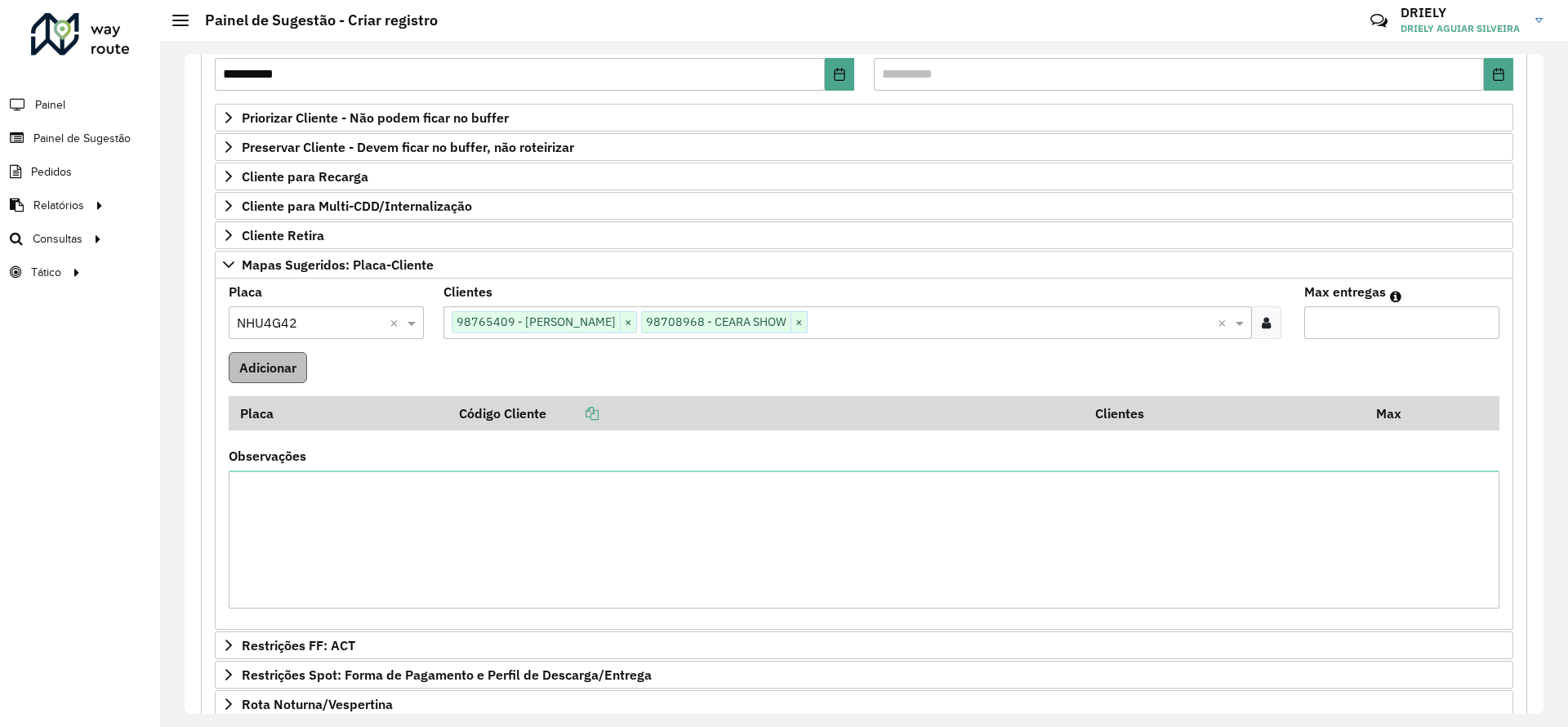
type input "*"
click at [243, 375] on button "Adicionar" at bounding box center [267, 367] width 78 height 31
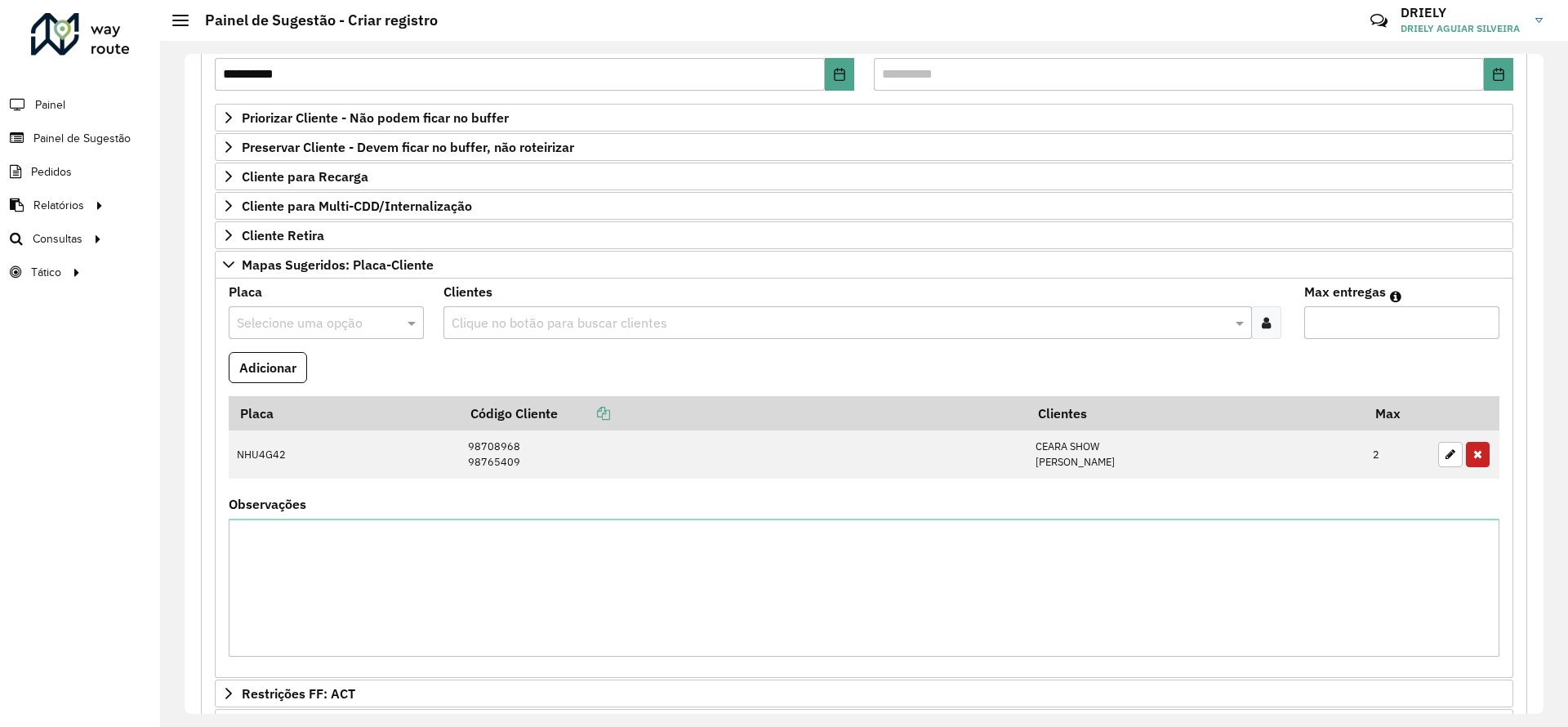
drag, startPoint x: 1537, startPoint y: 266, endPoint x: 1543, endPoint y: 499, distance: 233.1
click at [1543, 499] on div "**********" at bounding box center [864, 384] width 1408 height 686
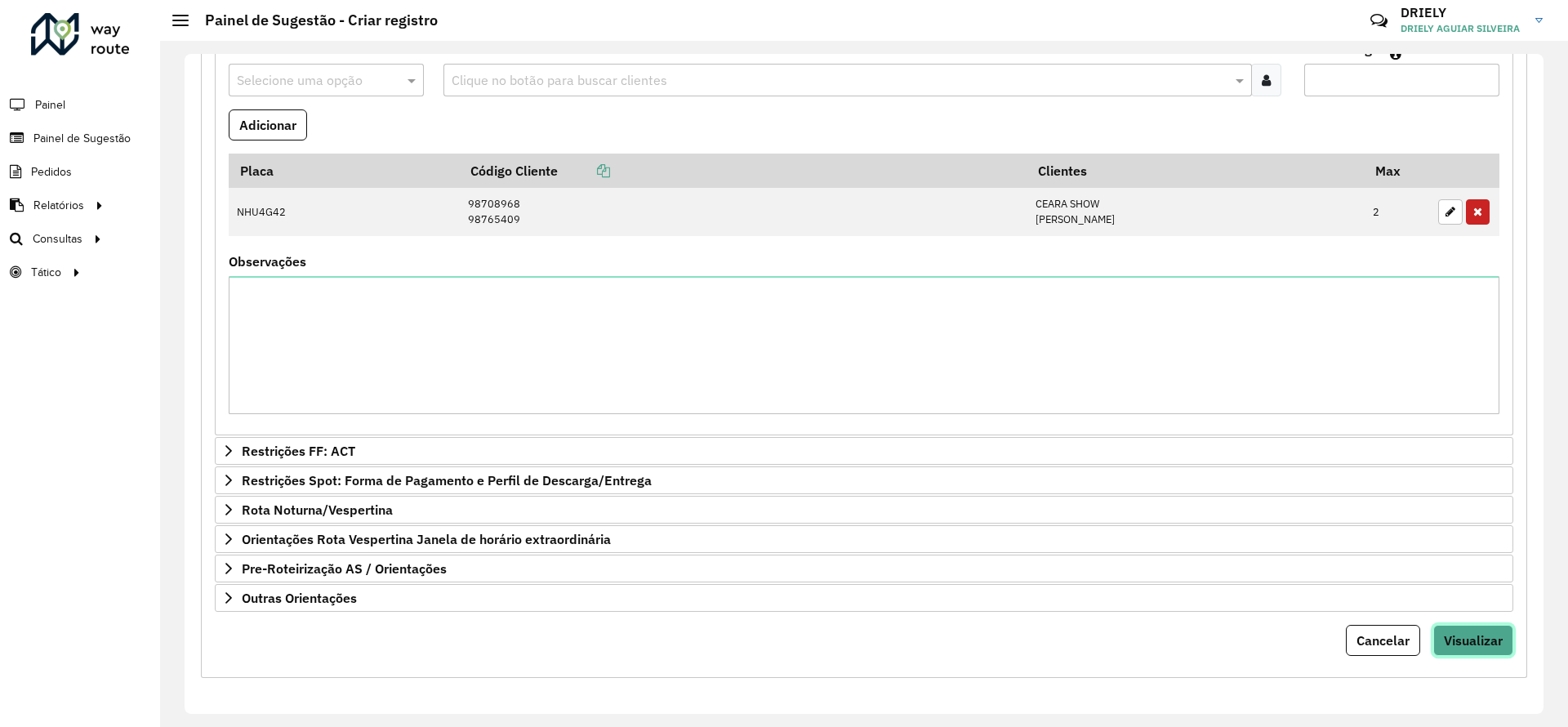
click at [1465, 627] on button "Visualizar" at bounding box center [1473, 639] width 80 height 31
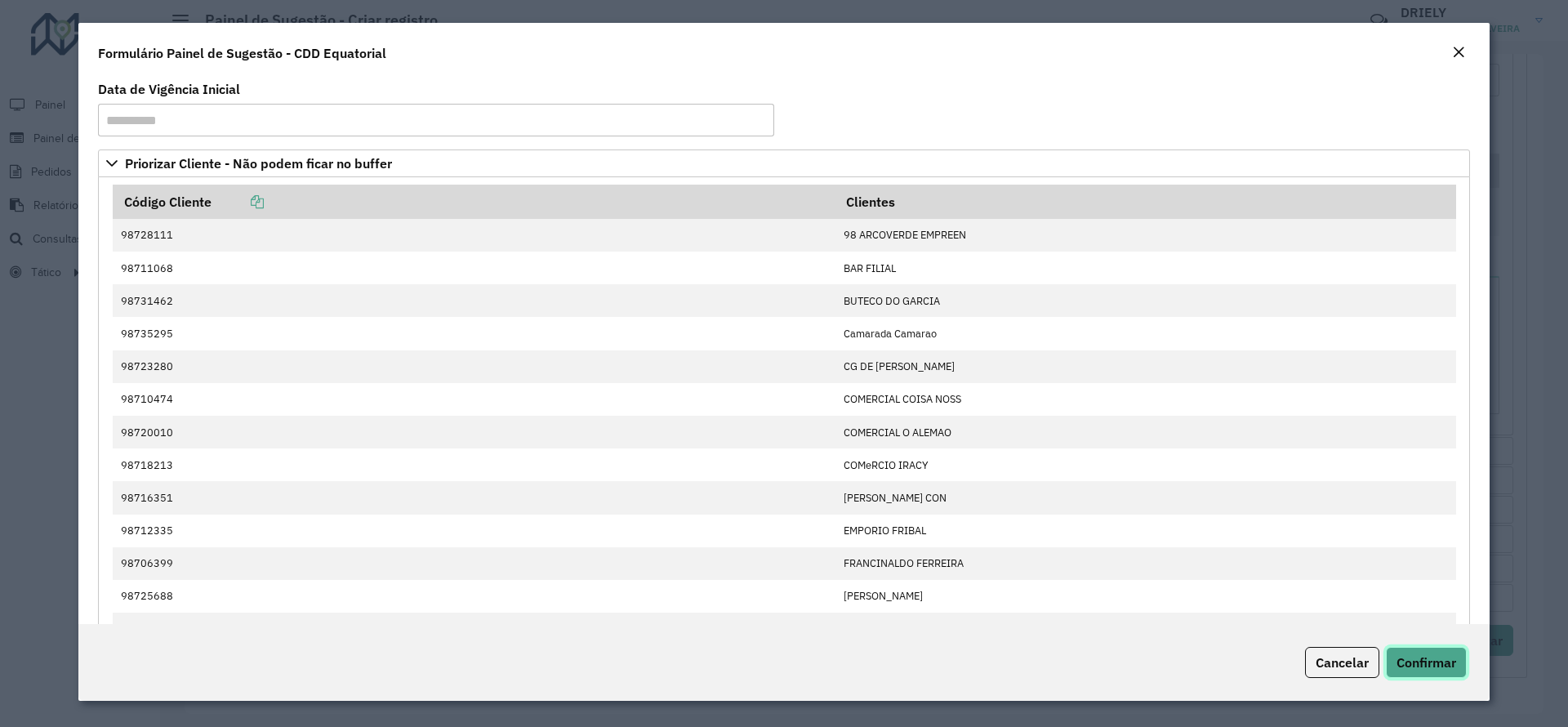
click at [1418, 660] on span "Confirmar" at bounding box center [1426, 662] width 60 height 17
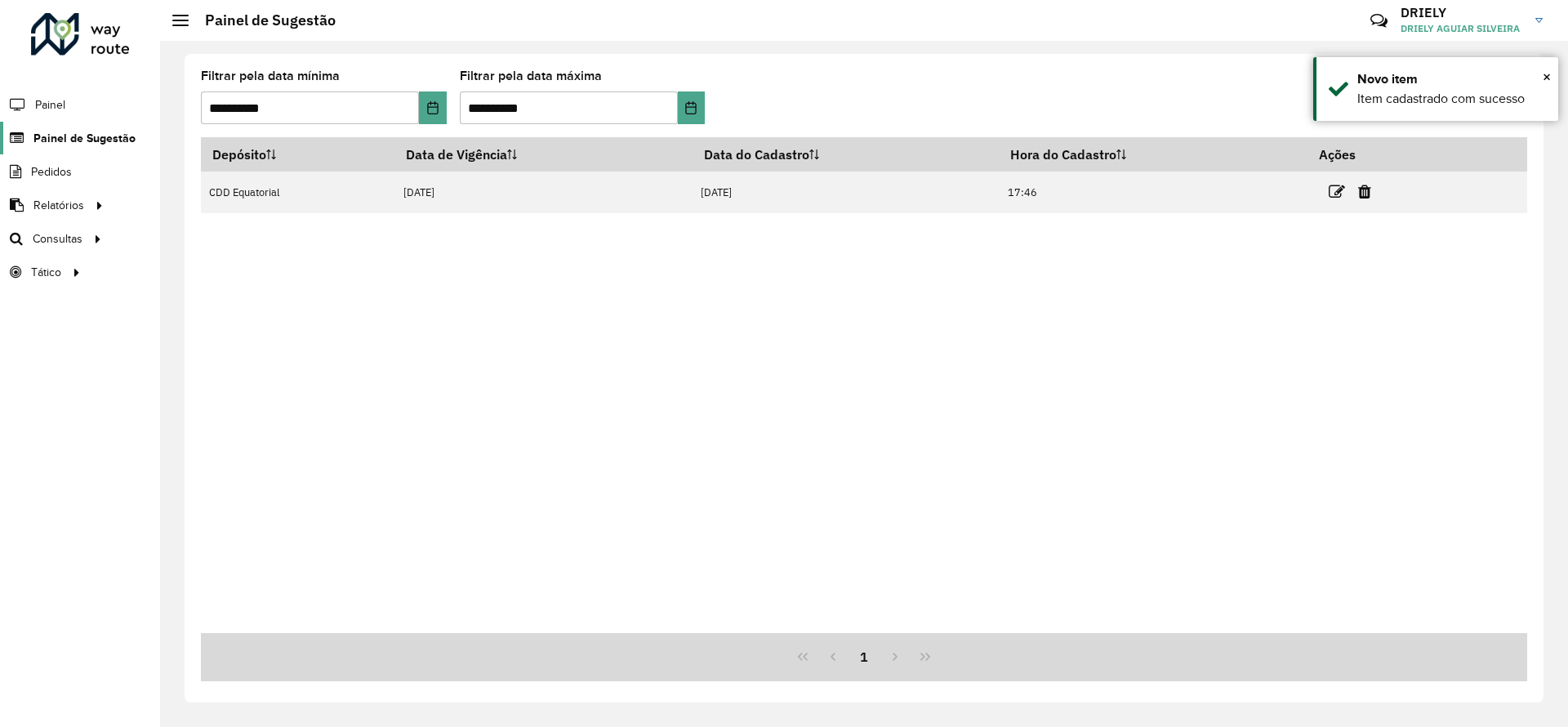
click at [98, 138] on span "Painel de Sugestão" at bounding box center [84, 138] width 102 height 18
click at [1549, 77] on span "×" at bounding box center [1546, 76] width 8 height 18
click at [788, 310] on div "Depósito Data de Vigência Data do Cadastro Hora do Cadastro Ações CDD Equatoria…" at bounding box center [864, 385] width 1326 height 496
click at [1391, 112] on icon at bounding box center [1387, 106] width 18 height 19
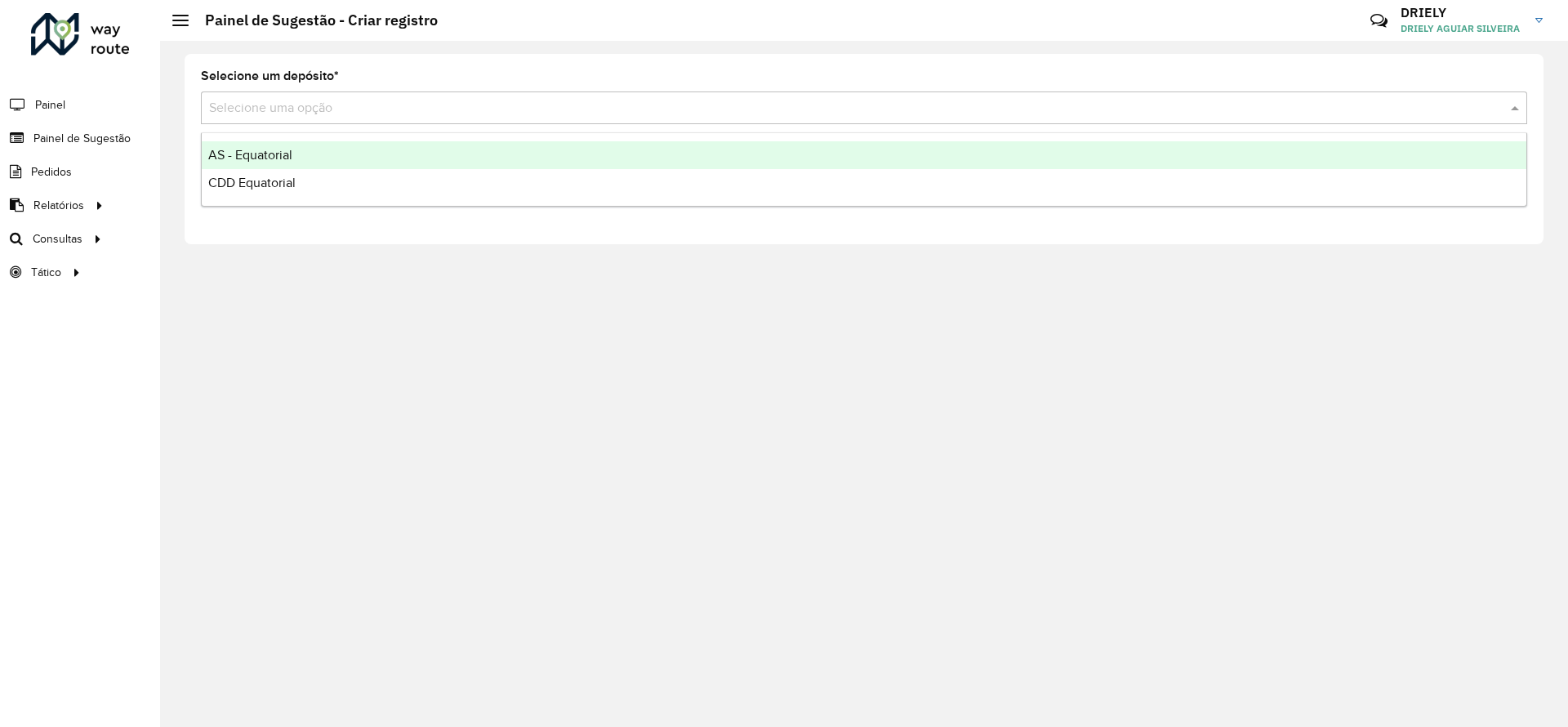
click at [278, 106] on input "text" at bounding box center [848, 109] width 1277 height 19
click at [234, 154] on span "AS - Equatorial" at bounding box center [251, 155] width 84 height 14
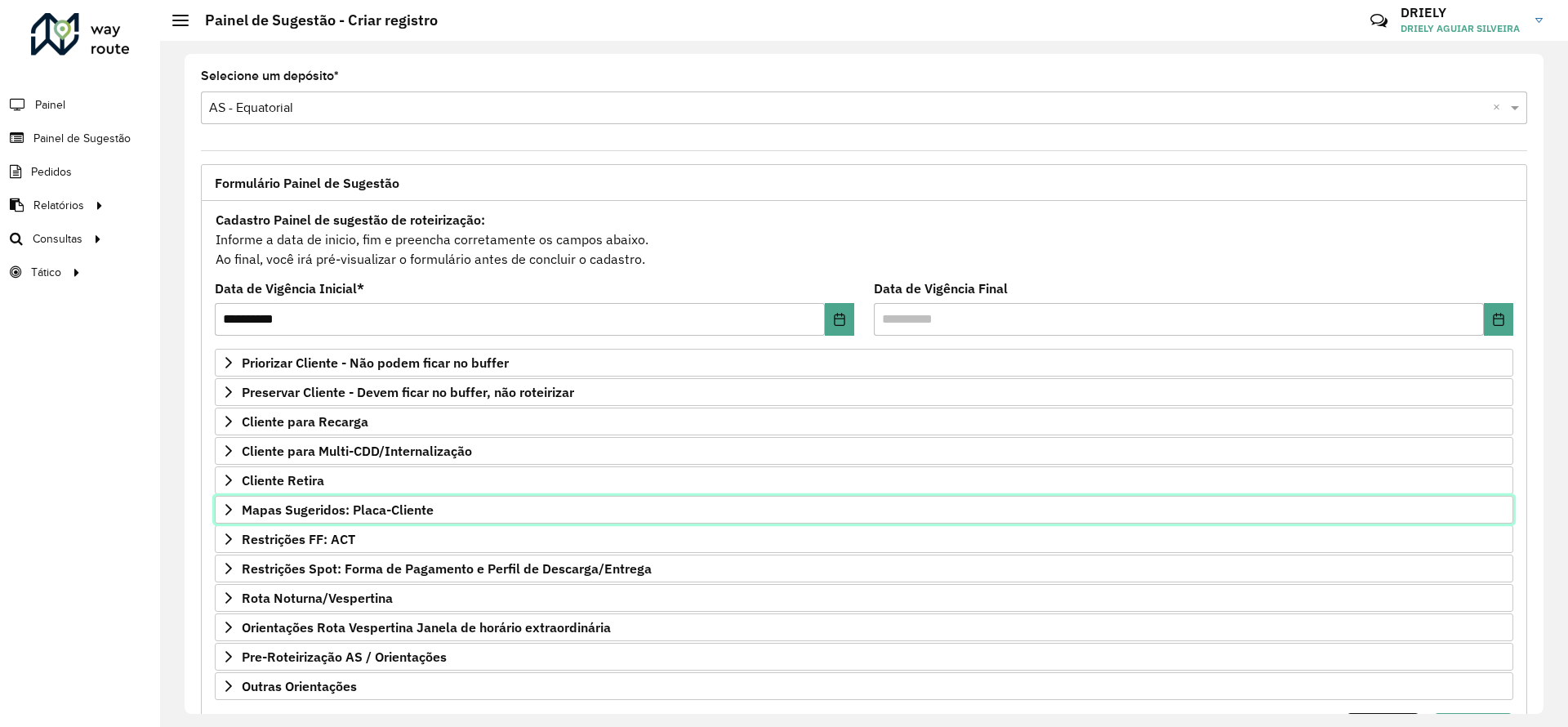
click at [395, 507] on span "Mapas Sugeridos: Placa-Cliente" at bounding box center [337, 509] width 192 height 13
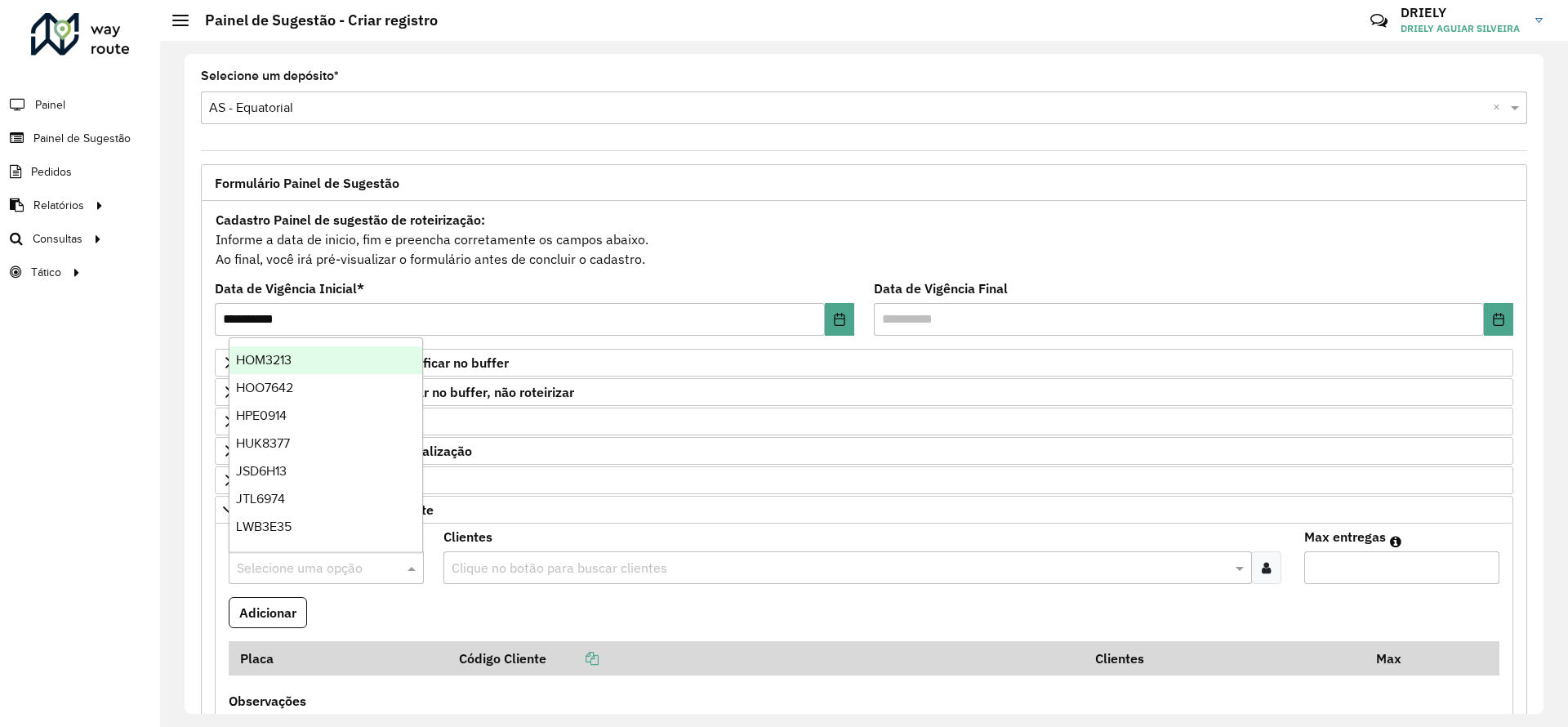
click at [315, 573] on input "text" at bounding box center [309, 568] width 146 height 19
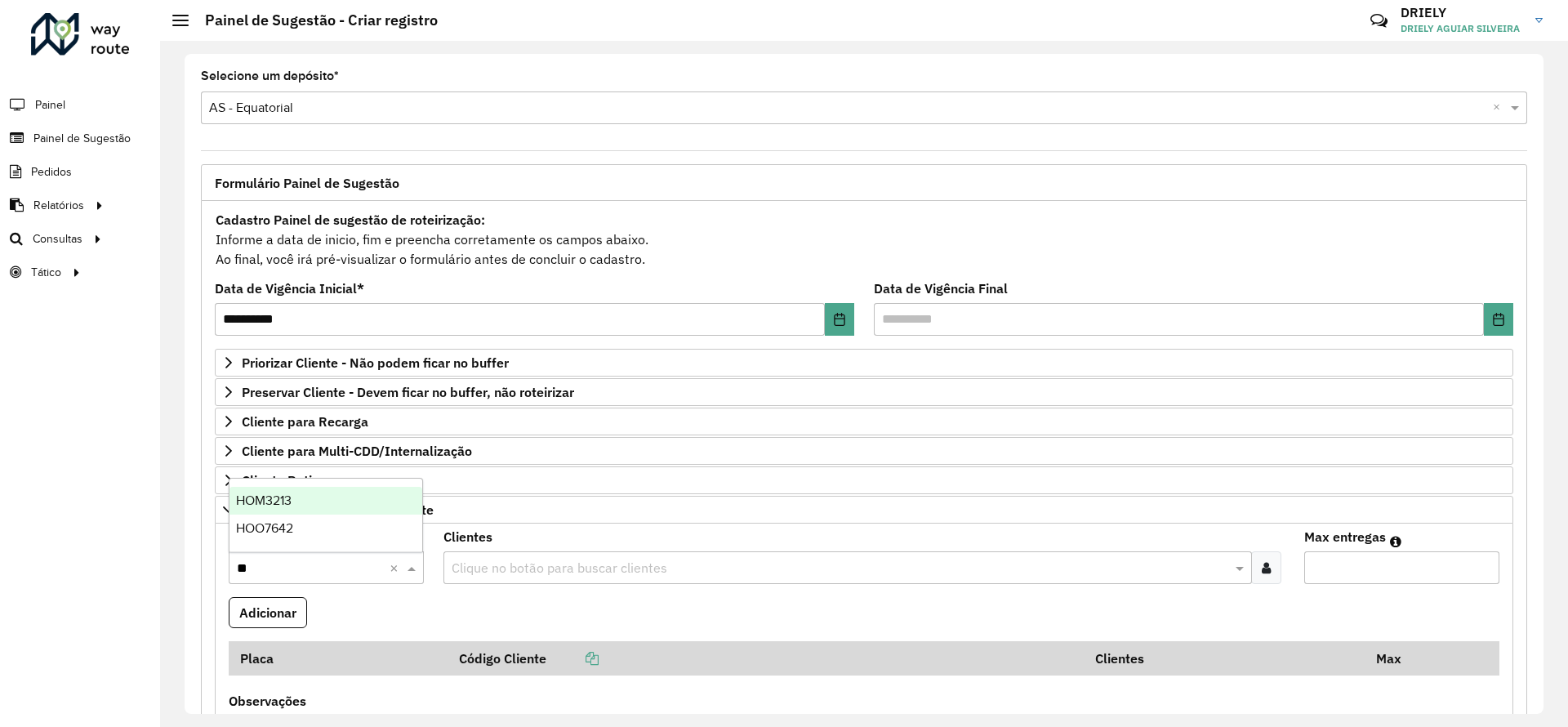
type input "***"
click at [271, 535] on div "HOM3213" at bounding box center [326, 528] width 193 height 28
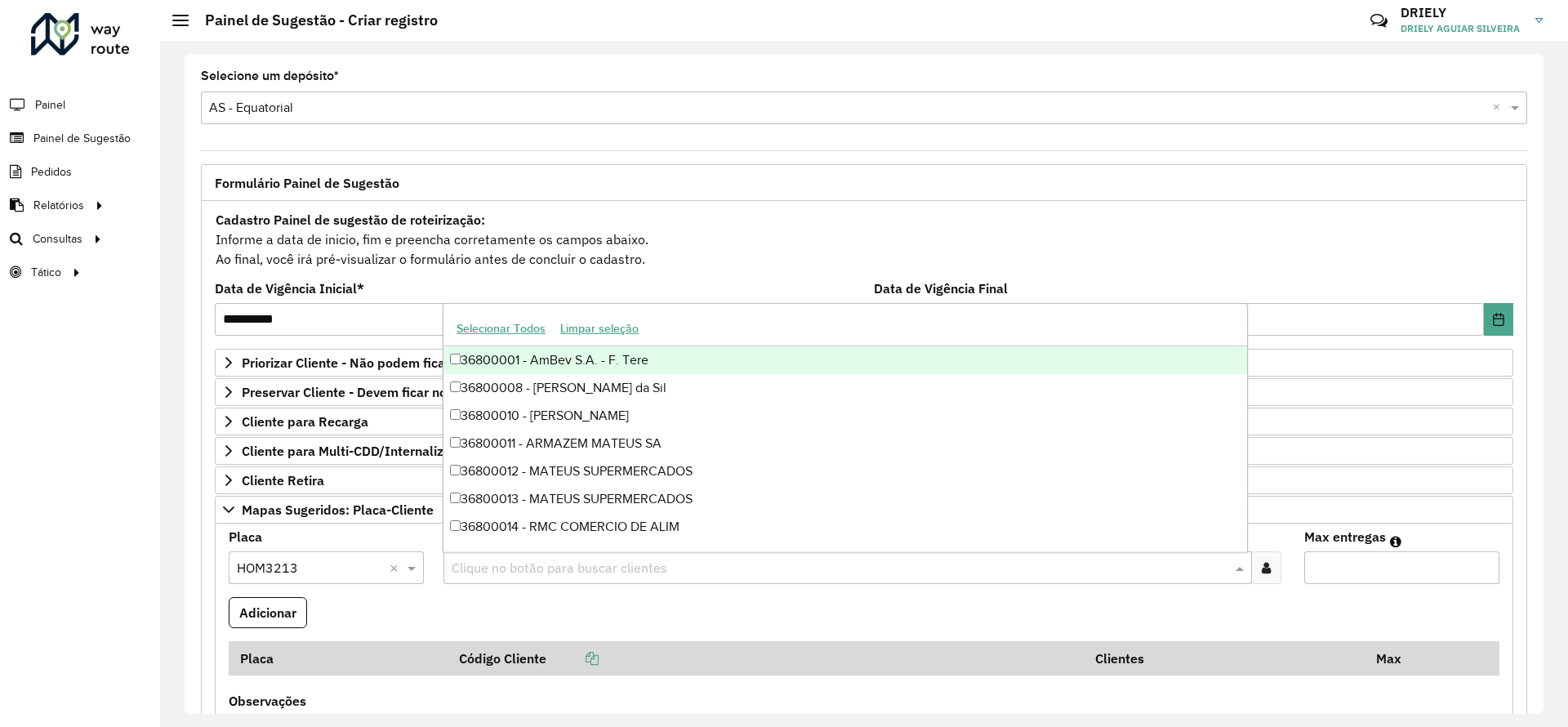
click at [585, 581] on div "Clique no botão para buscar clientes" at bounding box center [847, 567] width 808 height 32
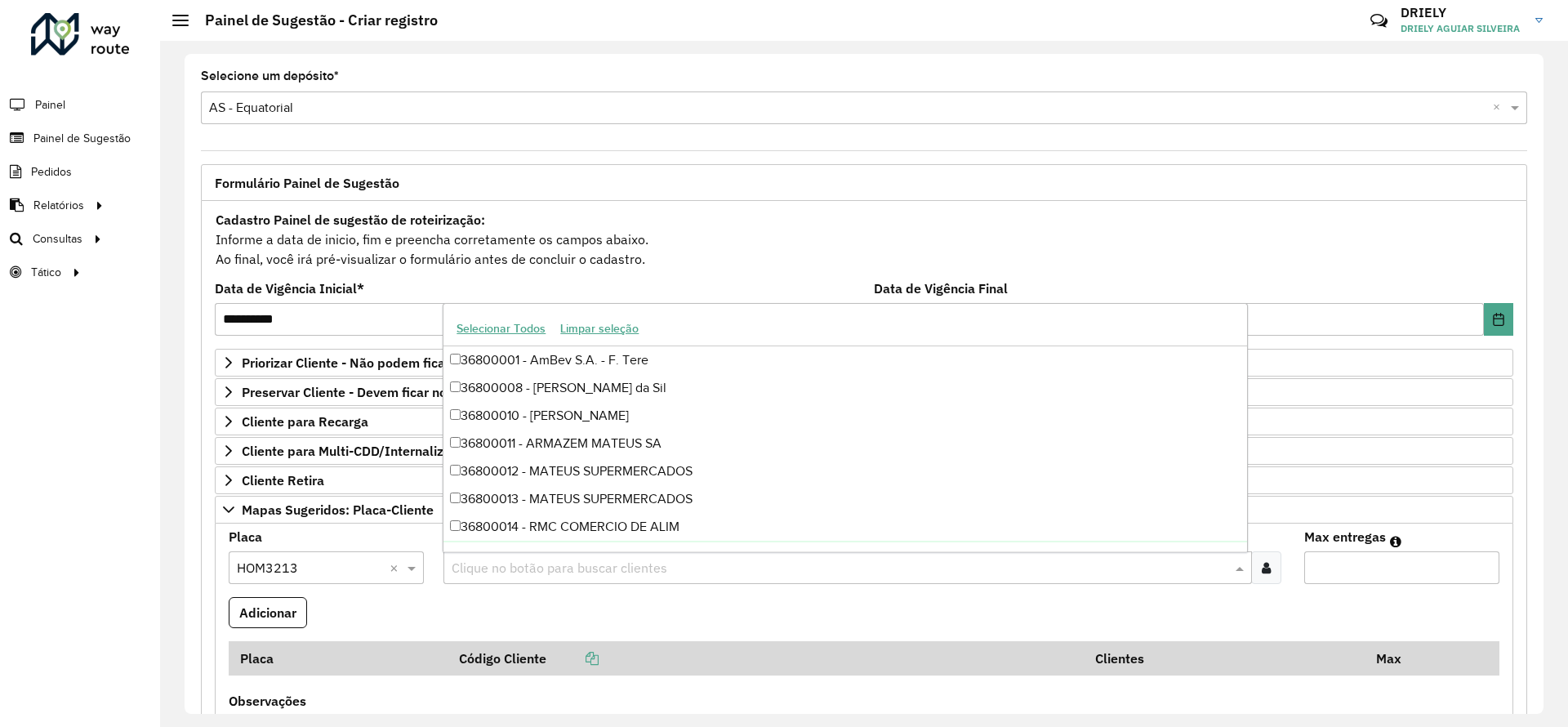
click at [533, 562] on input "text" at bounding box center [839, 568] width 783 height 19
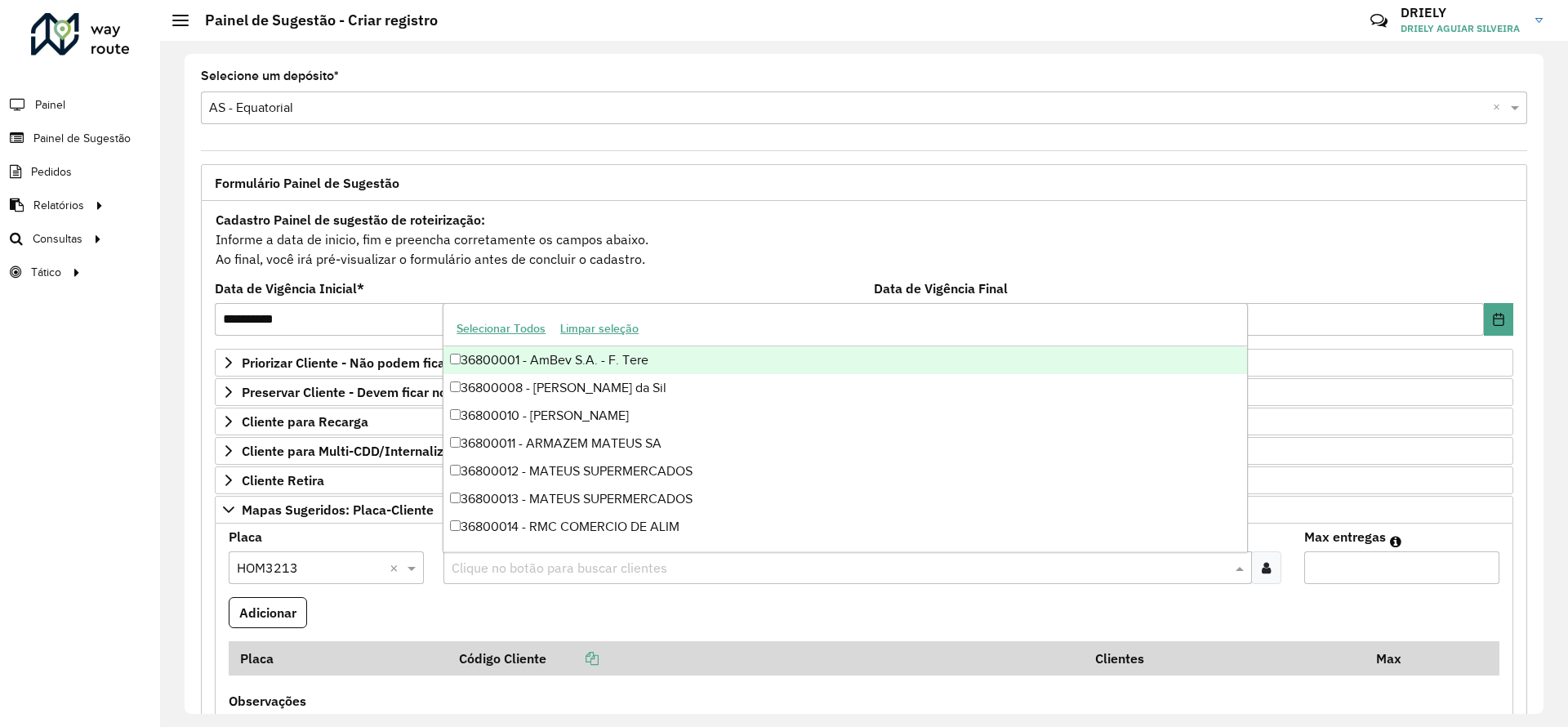
click at [694, 243] on div "Cadastro Painel de sugestão de roteirização: Informe a data de inicio, fim e pr…" at bounding box center [864, 239] width 1298 height 60
click at [520, 573] on input "text" at bounding box center [839, 568] width 783 height 19
type input "*"
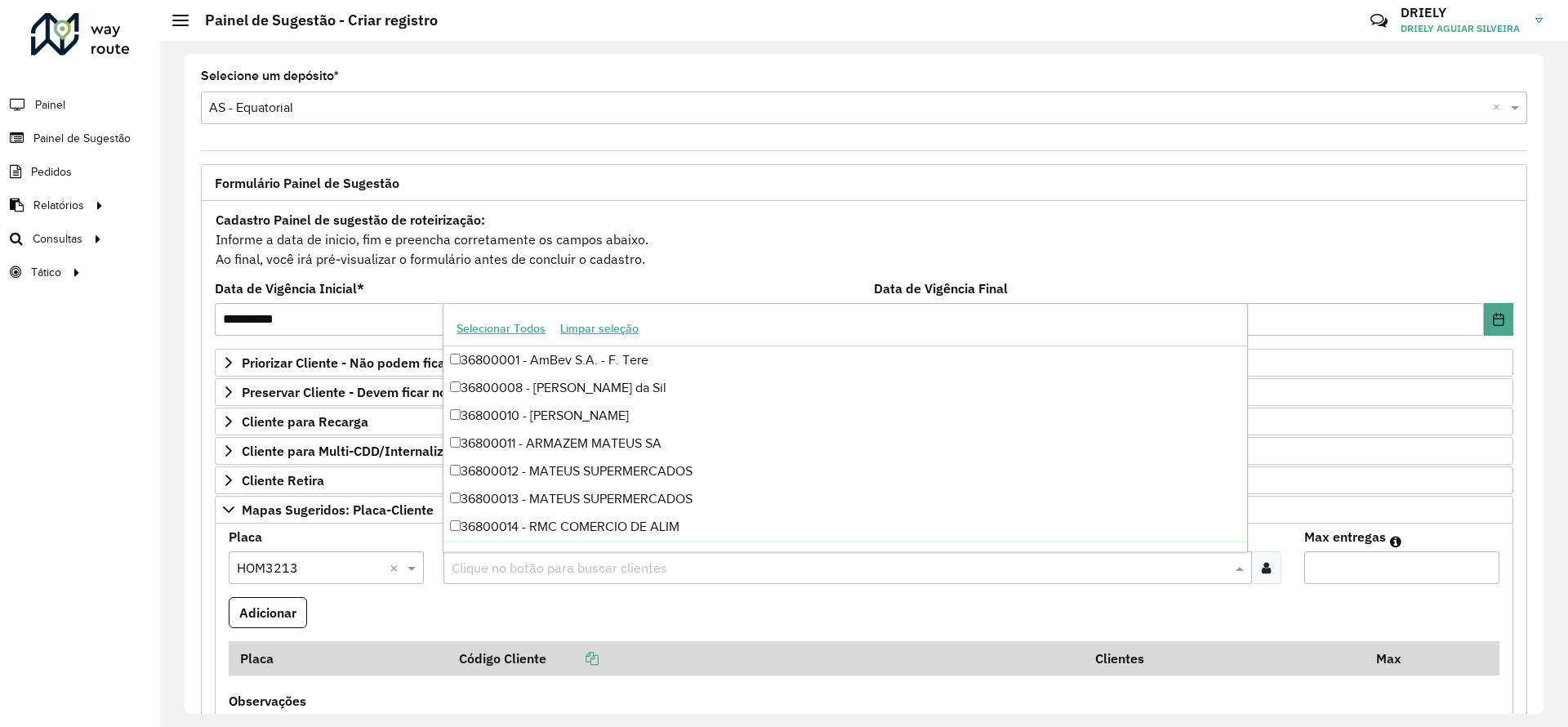
click at [627, 600] on formly-field "Adicionar" at bounding box center [864, 618] width 1290 height 44
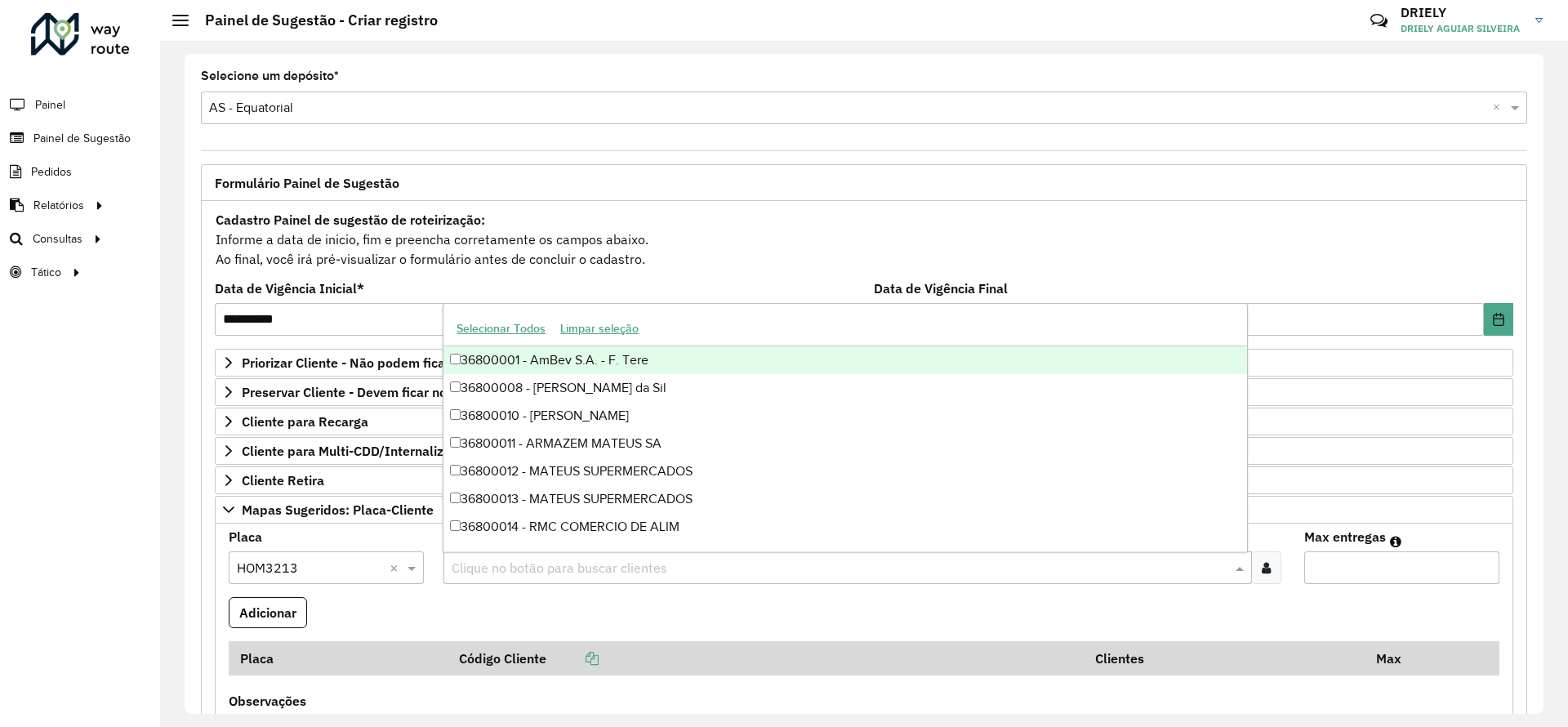
click at [583, 566] on input "text" at bounding box center [839, 568] width 783 height 19
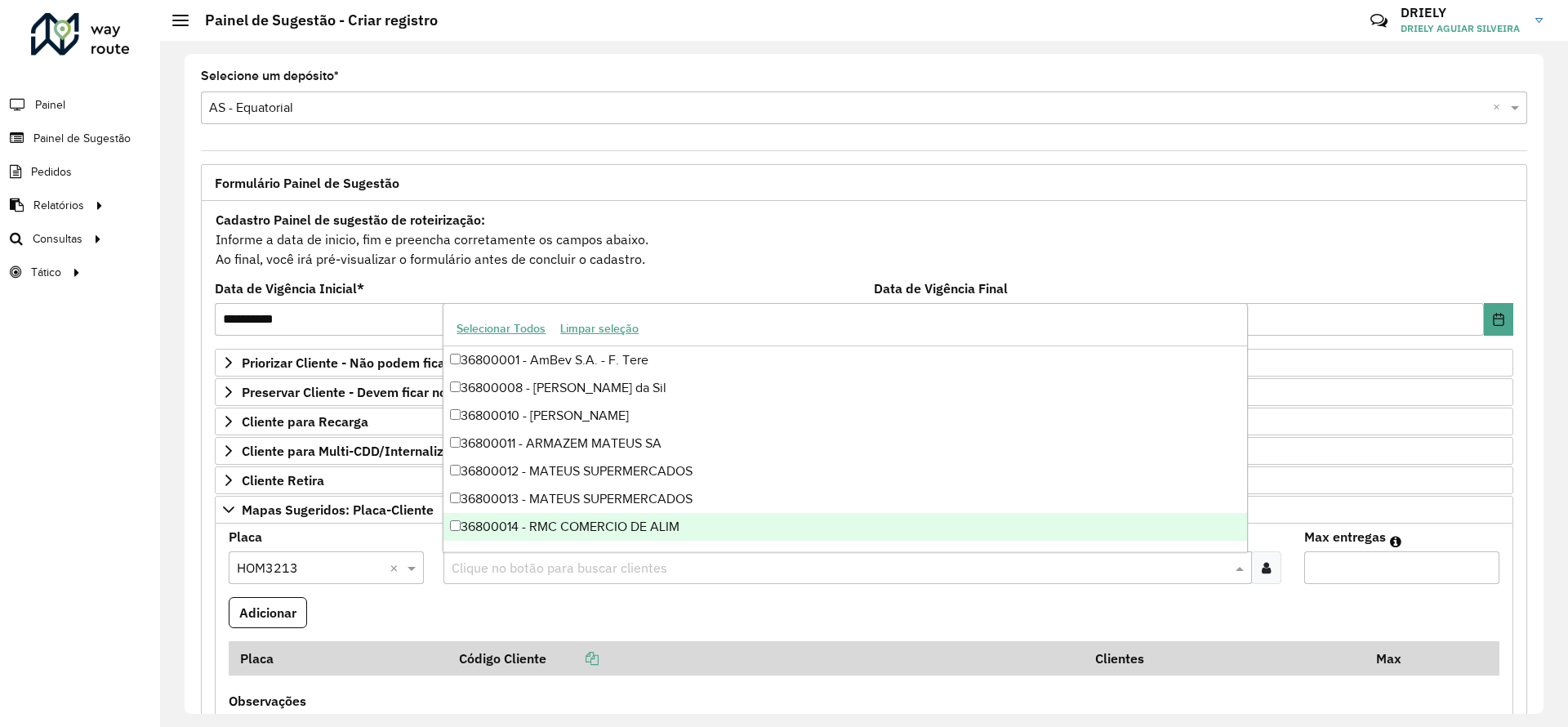
click at [54, 528] on div "Roteirizador AmbevTech Painel Painel de Sugestão Pedidos Relatórios Clientes Cl…" at bounding box center [80, 364] width 160 height 727
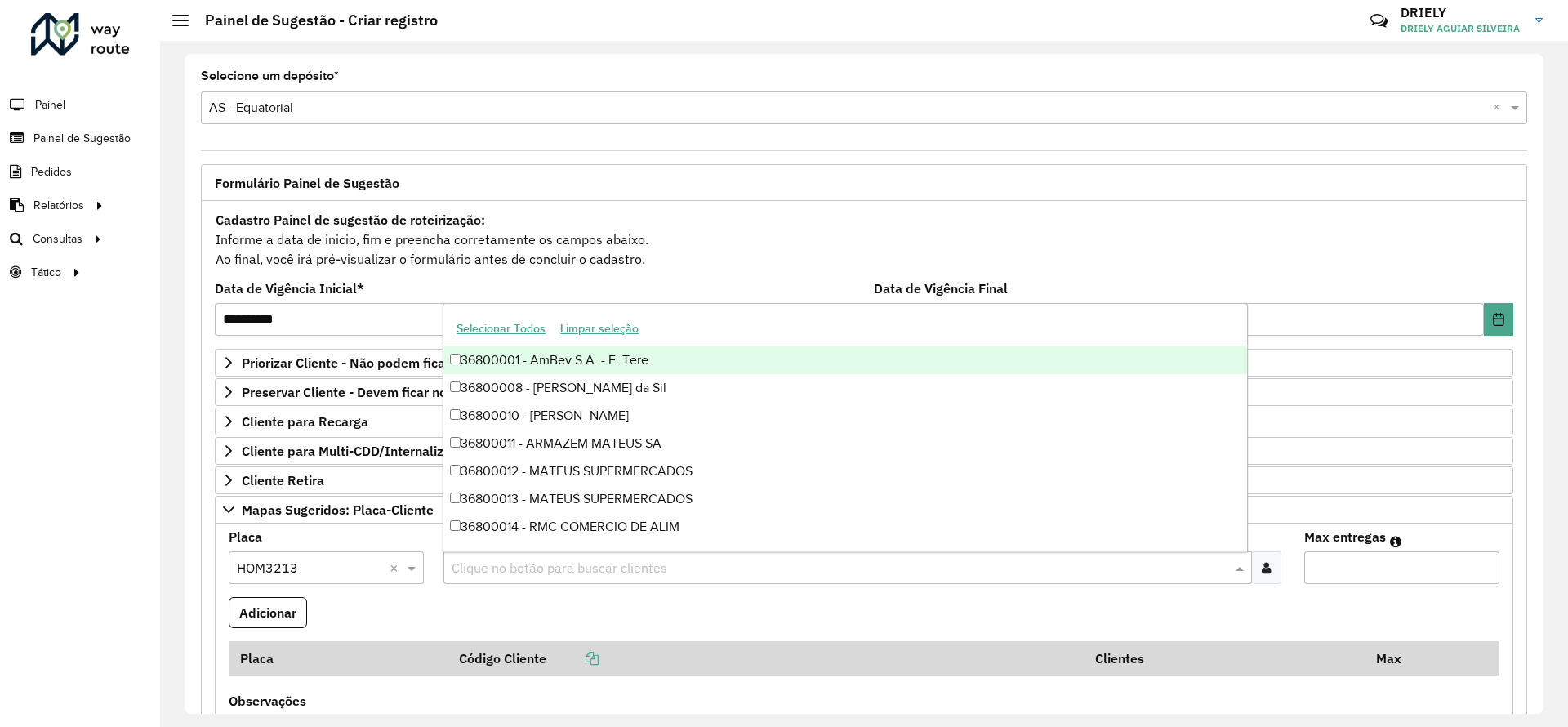
click at [554, 559] on input "text" at bounding box center [839, 568] width 783 height 19
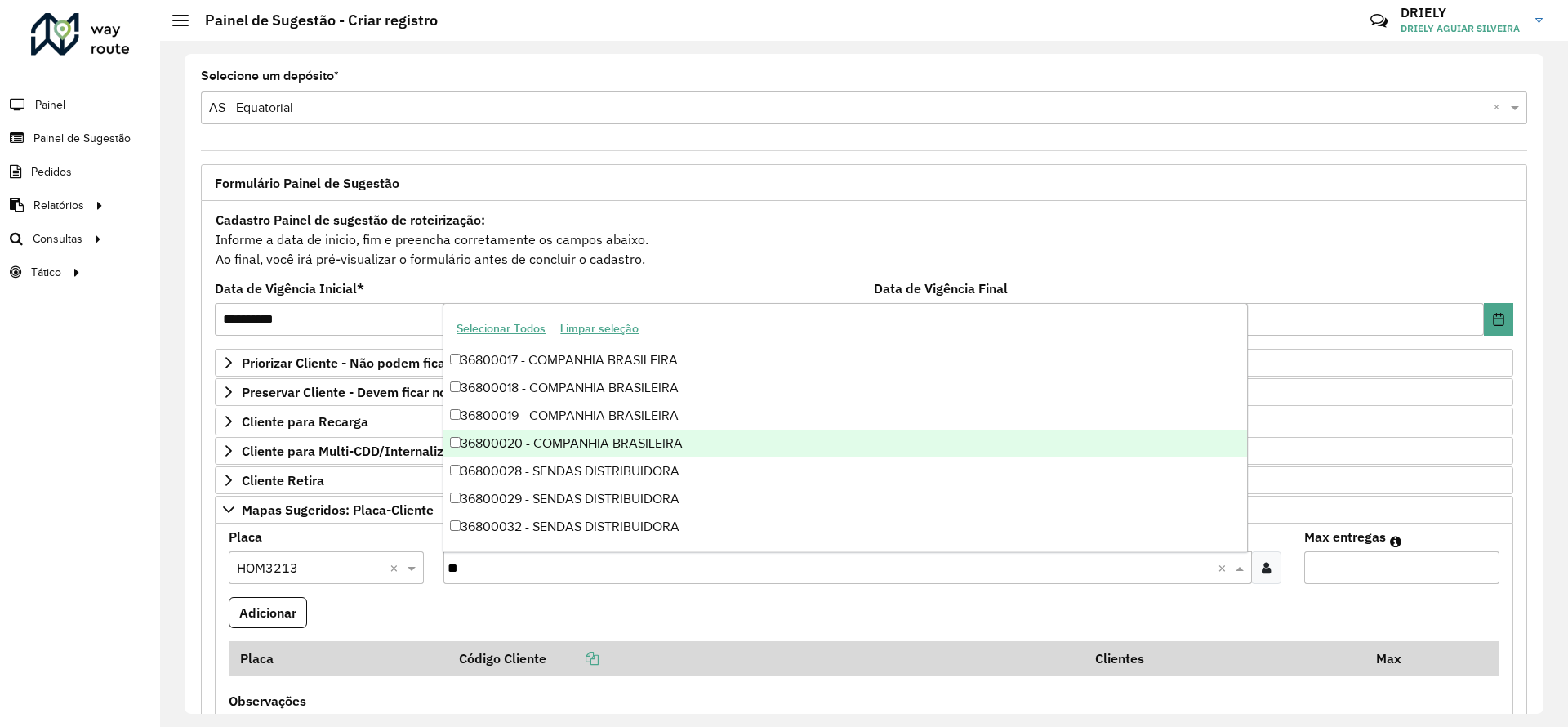
type input "*"
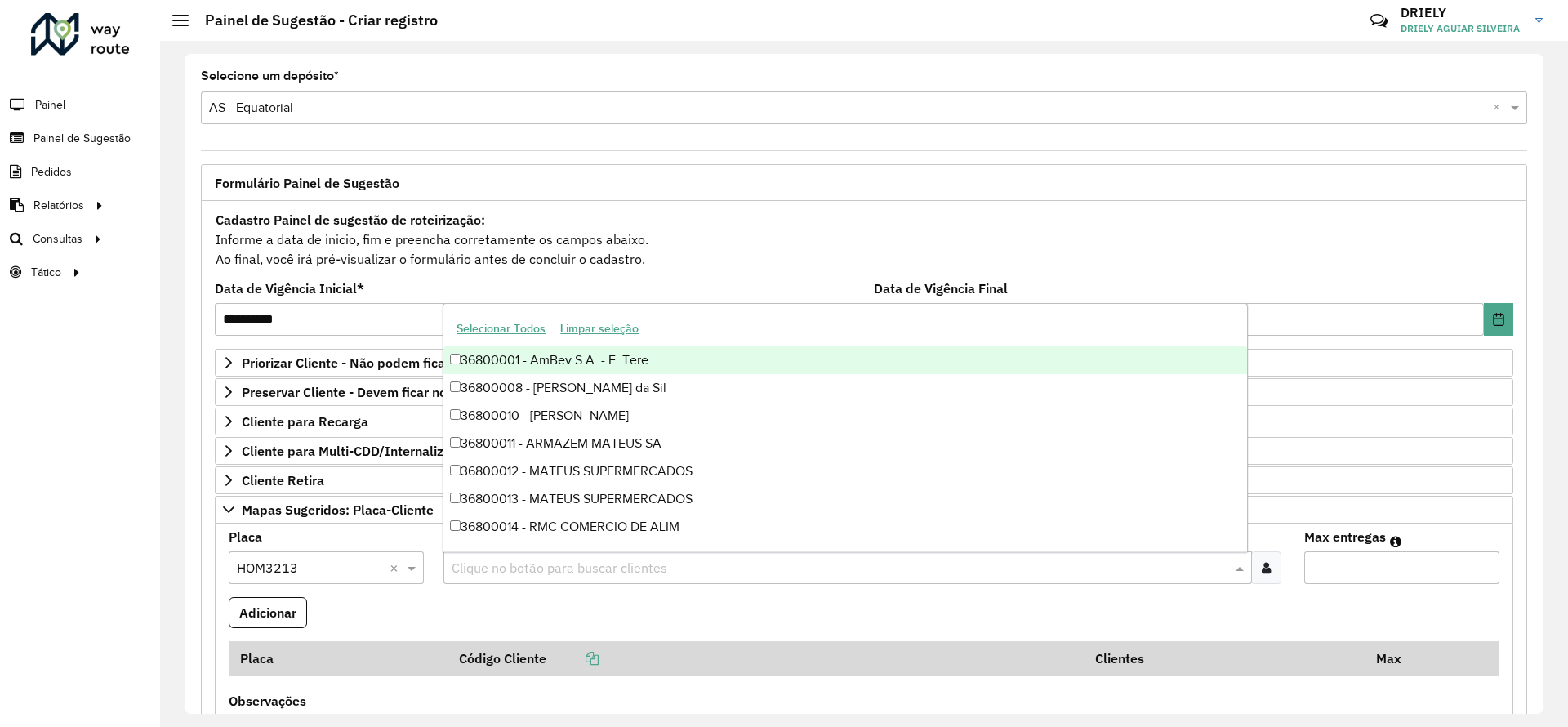
click at [604, 353] on div "36800001 - AmBev S.A. - F. Tere" at bounding box center [844, 360] width 802 height 28
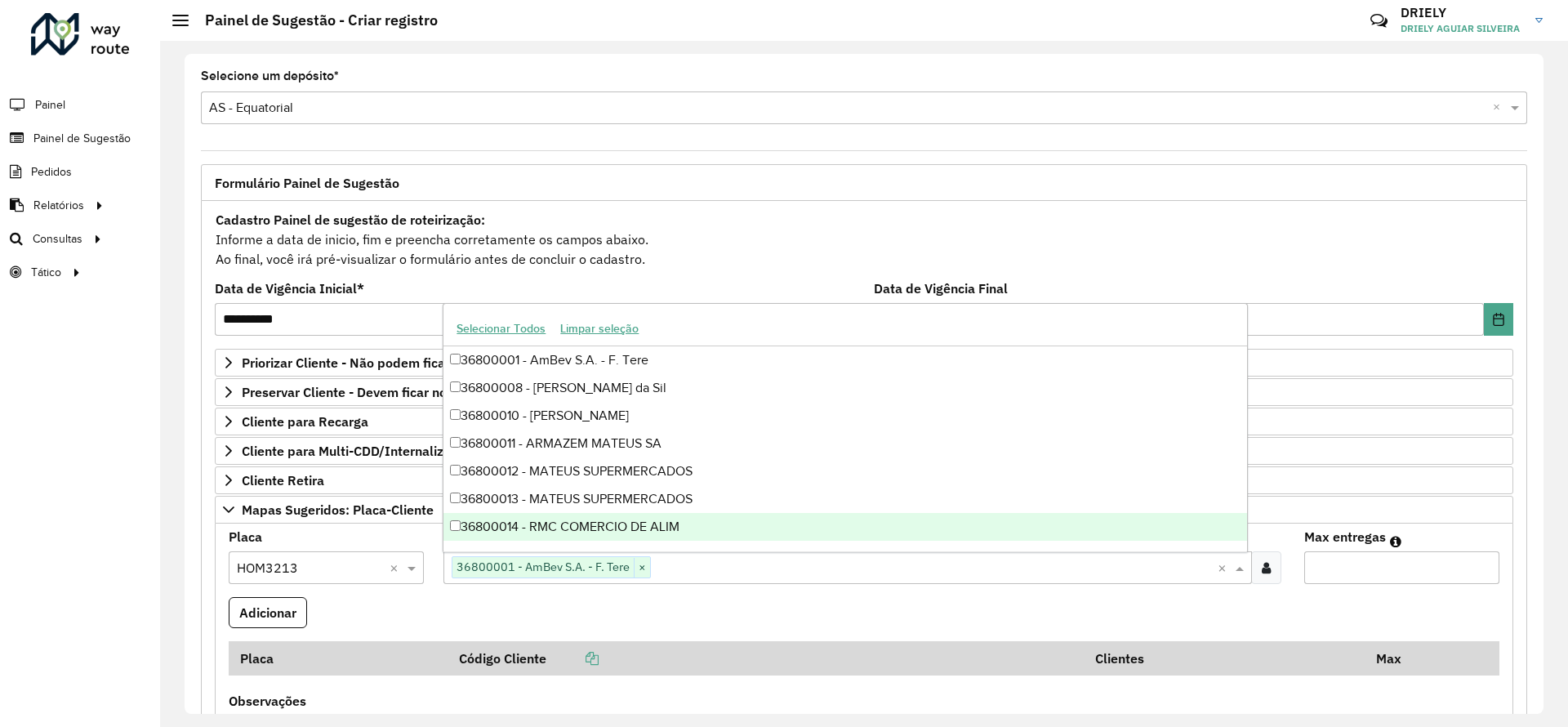
click at [1340, 560] on input "Max entregas" at bounding box center [1402, 567] width 195 height 32
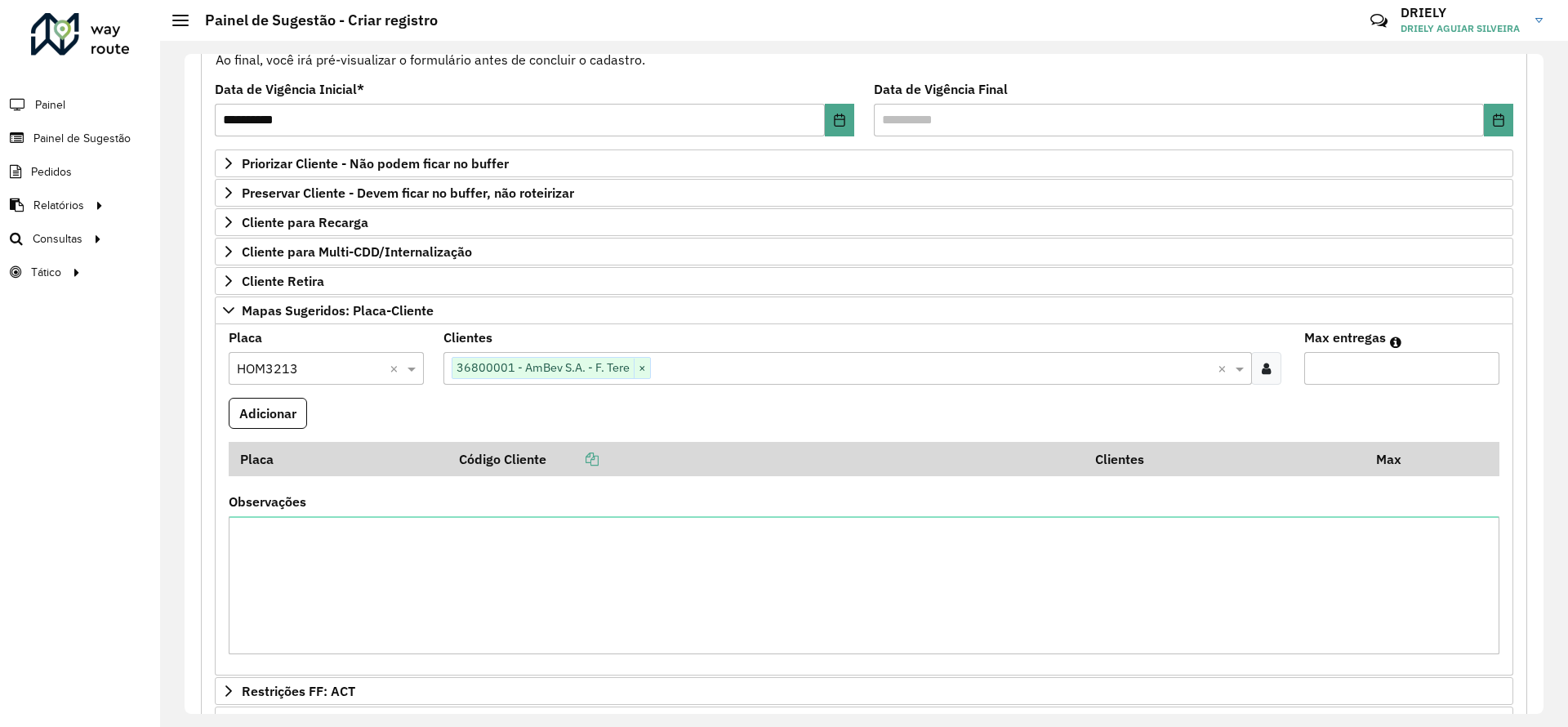
scroll to position [225, 0]
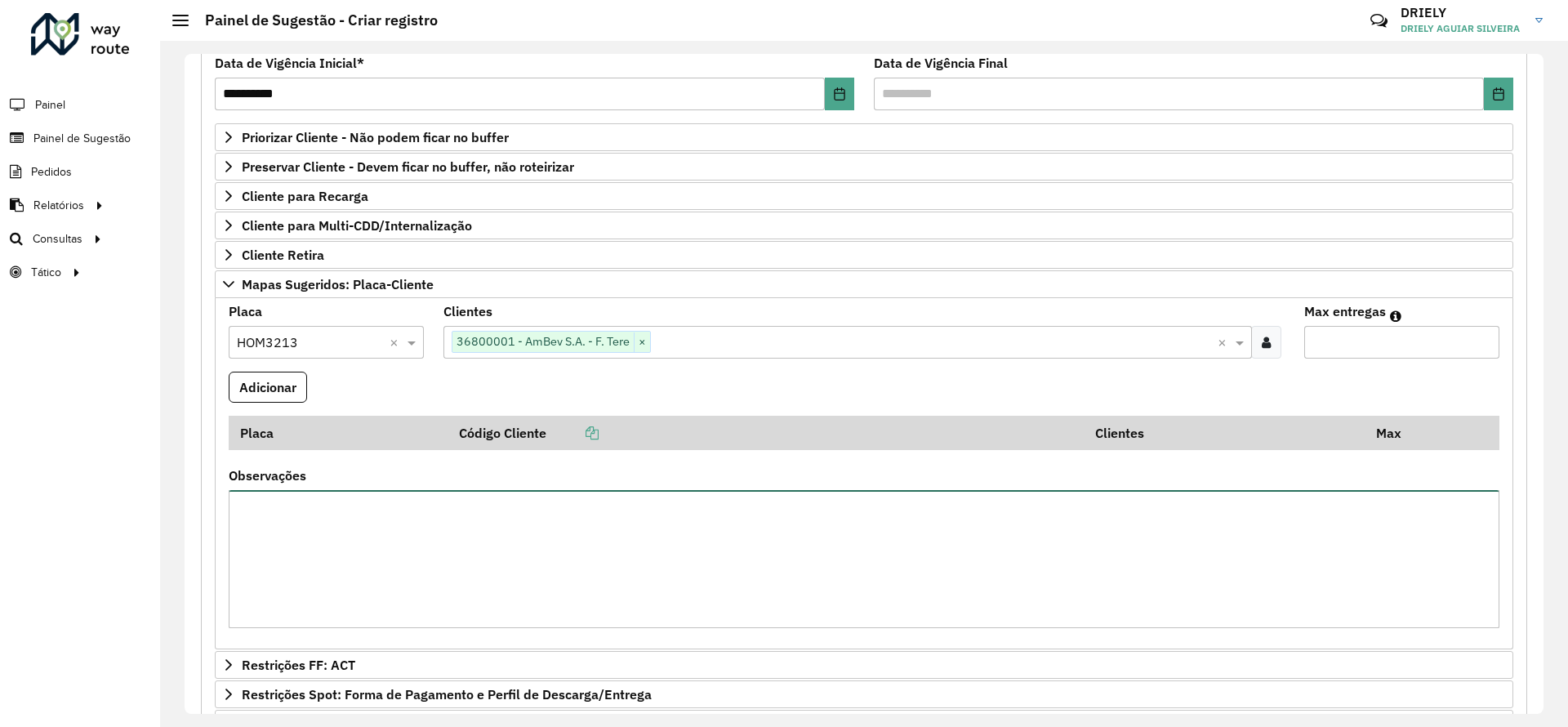
click at [635, 524] on textarea "Observações" at bounding box center [864, 559] width 1270 height 138
type textarea "**********"
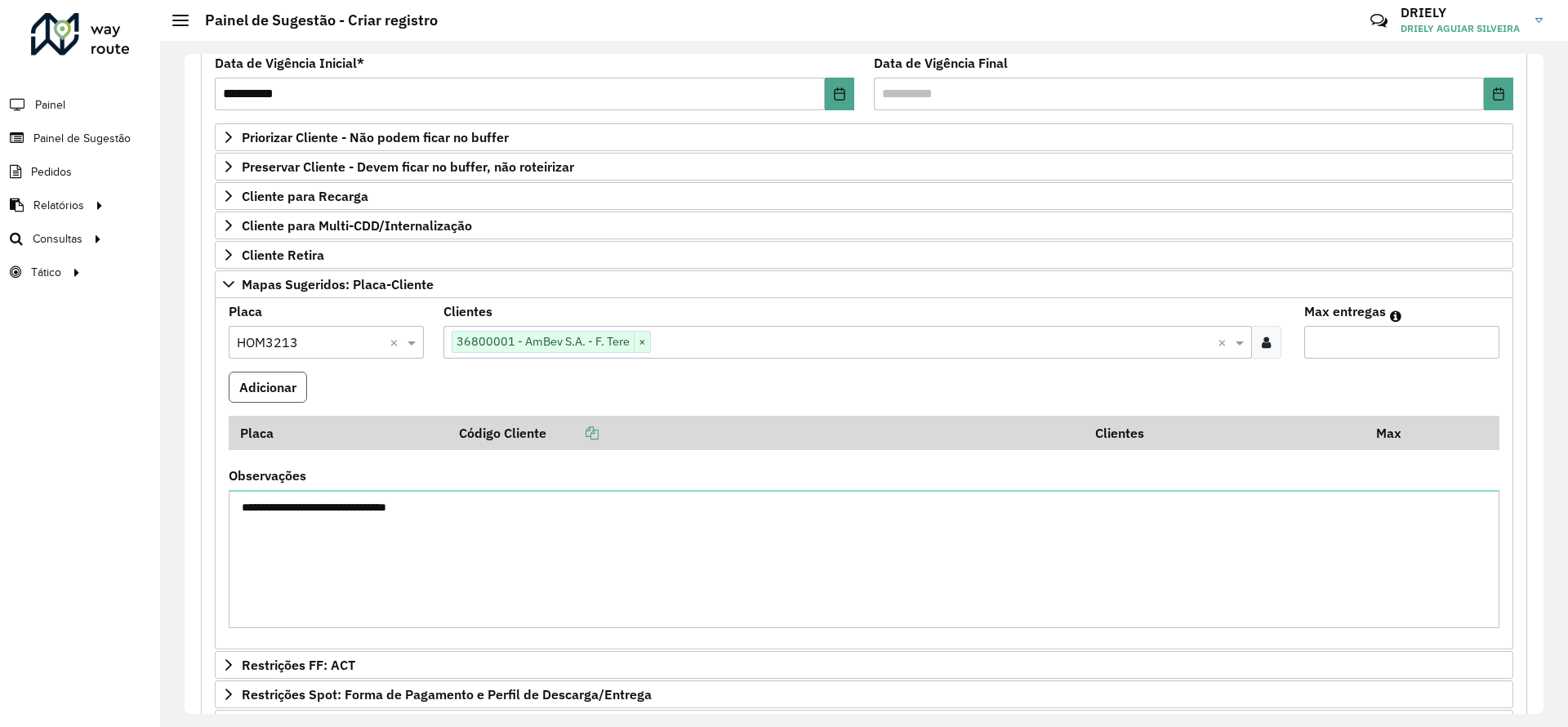
click at [279, 377] on button "Adicionar" at bounding box center [267, 386] width 78 height 31
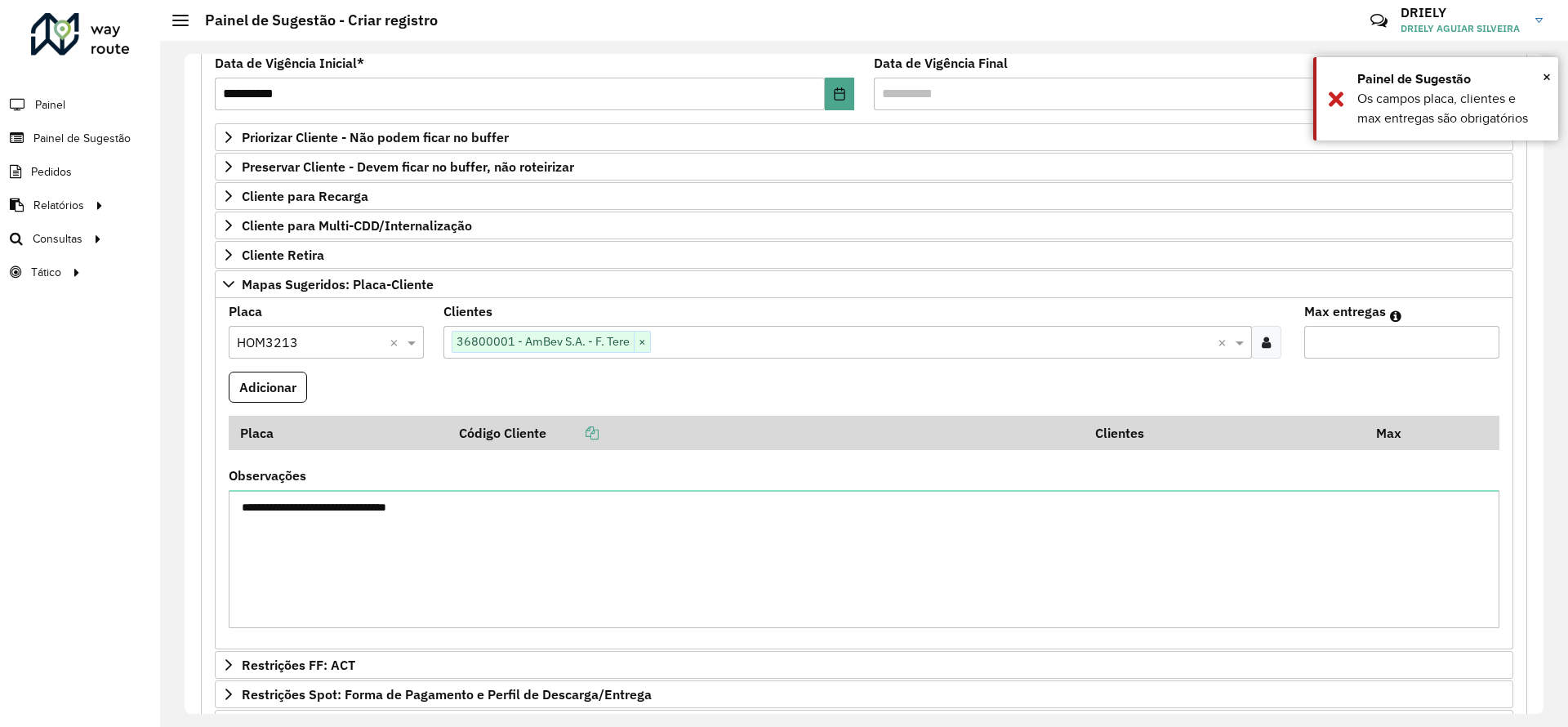
click at [1351, 340] on input "Max entregas" at bounding box center [1402, 342] width 195 height 32
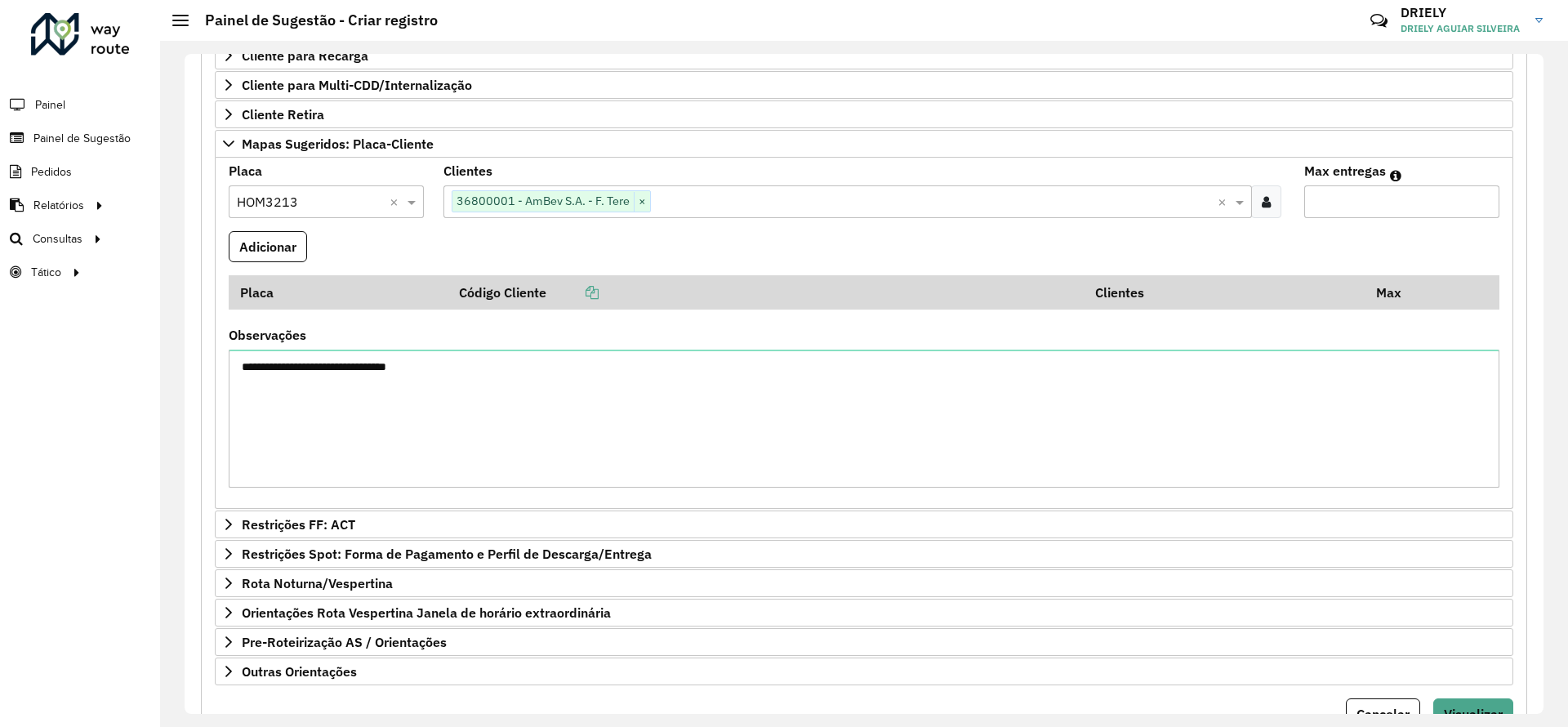
scroll to position [439, 0]
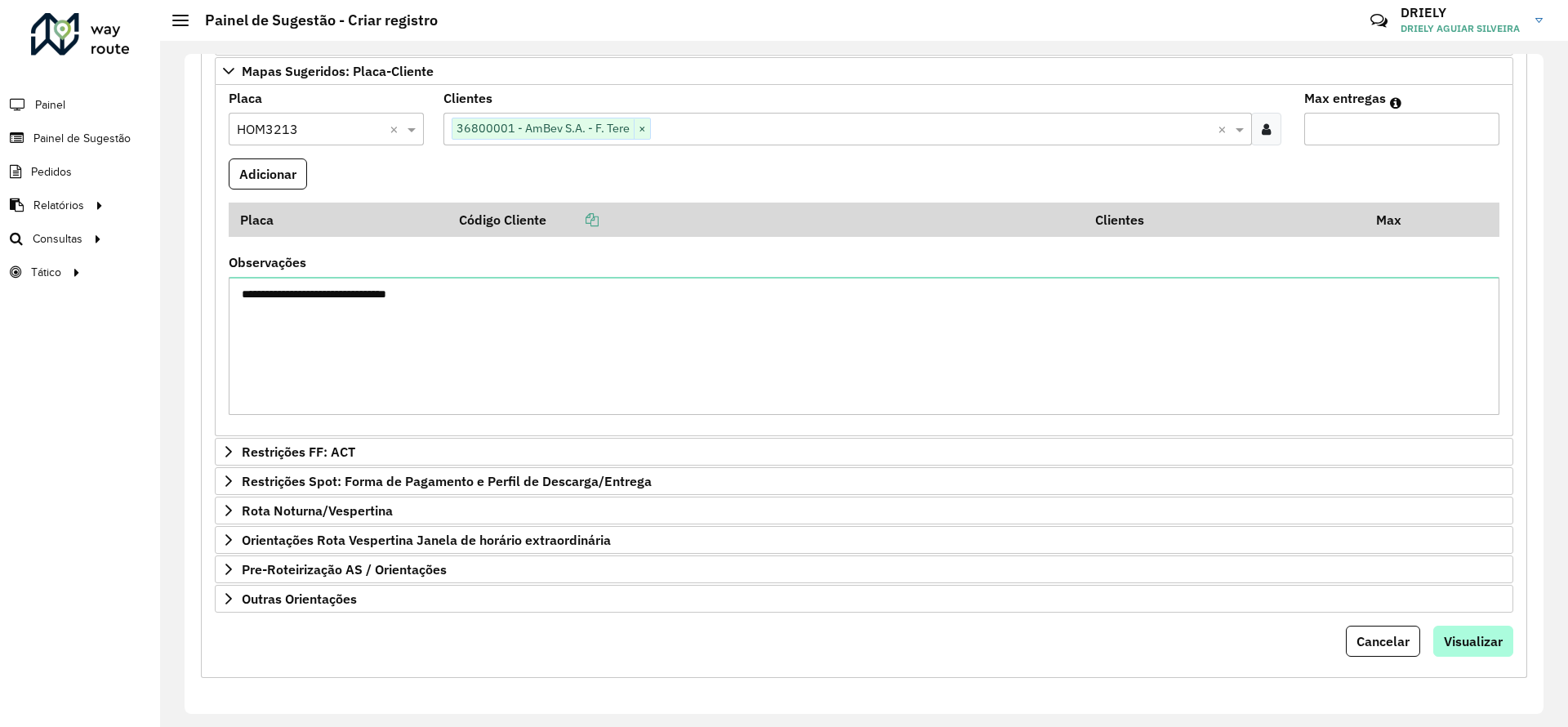
type input "*"
click at [1454, 646] on span "Visualizar" at bounding box center [1473, 640] width 59 height 17
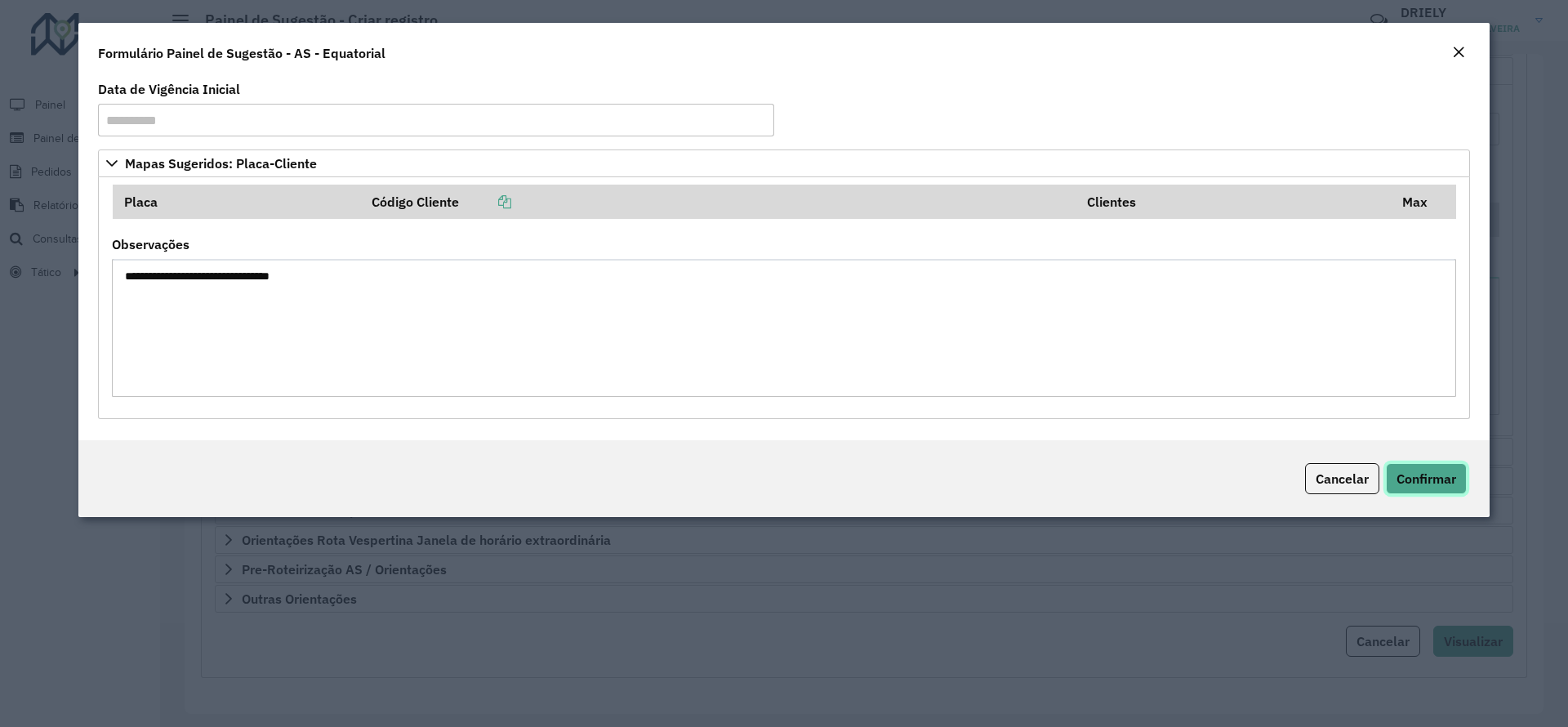
click at [1423, 470] on span "Confirmar" at bounding box center [1426, 478] width 60 height 17
